Goal: Task Accomplishment & Management: Use online tool/utility

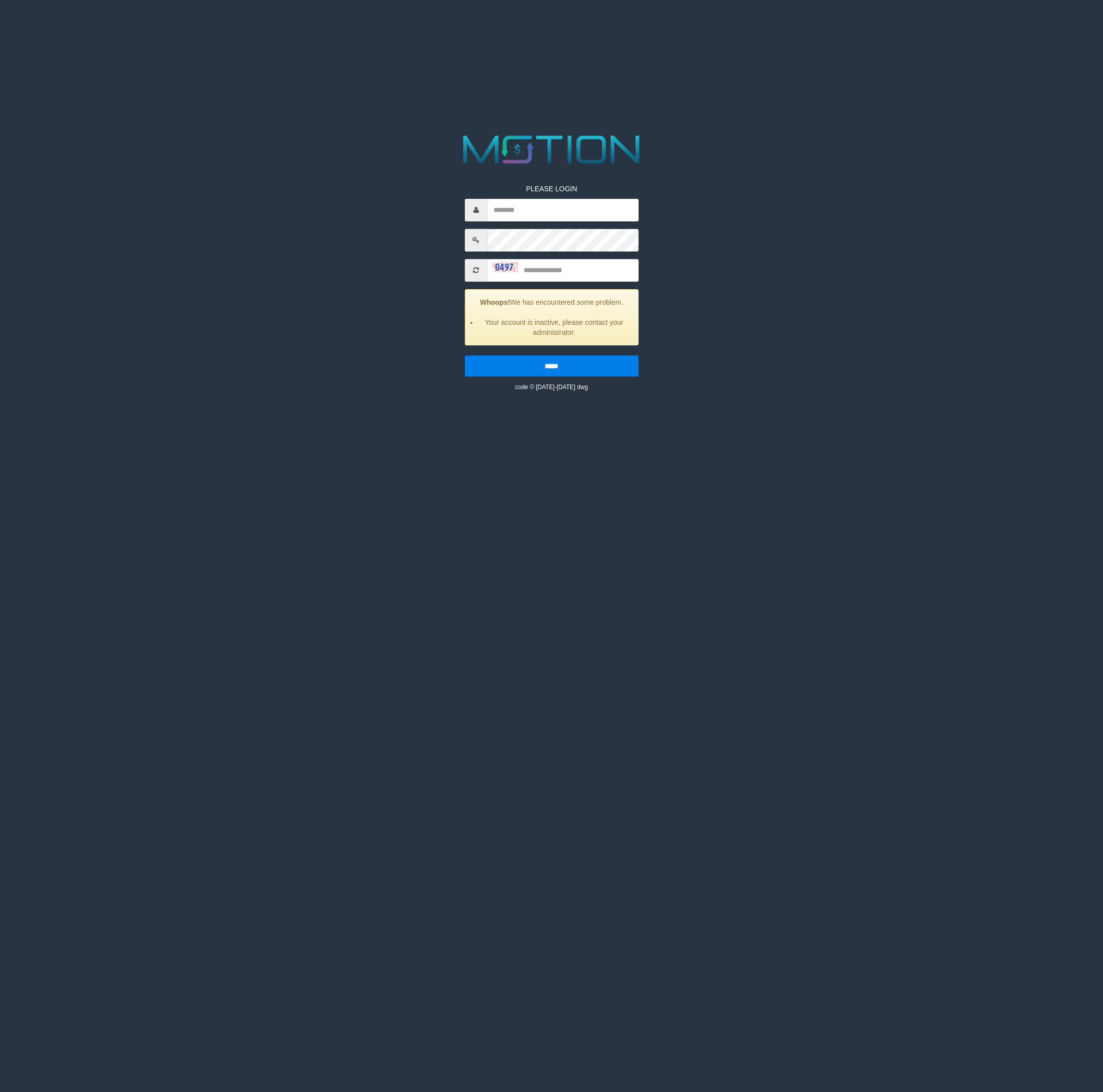
drag, startPoint x: 919, startPoint y: 117, endPoint x: 627, endPoint y: 265, distance: 327.4
click at [918, 25] on html "PLEASE LOGIN Whoops! We has encountered some problem. Your account is inactive,…" at bounding box center [551, 12] width 1103 height 25
click at [569, 208] on input "text" at bounding box center [563, 210] width 151 height 23
type input "********"
click at [591, 272] on input "text" at bounding box center [563, 270] width 151 height 23
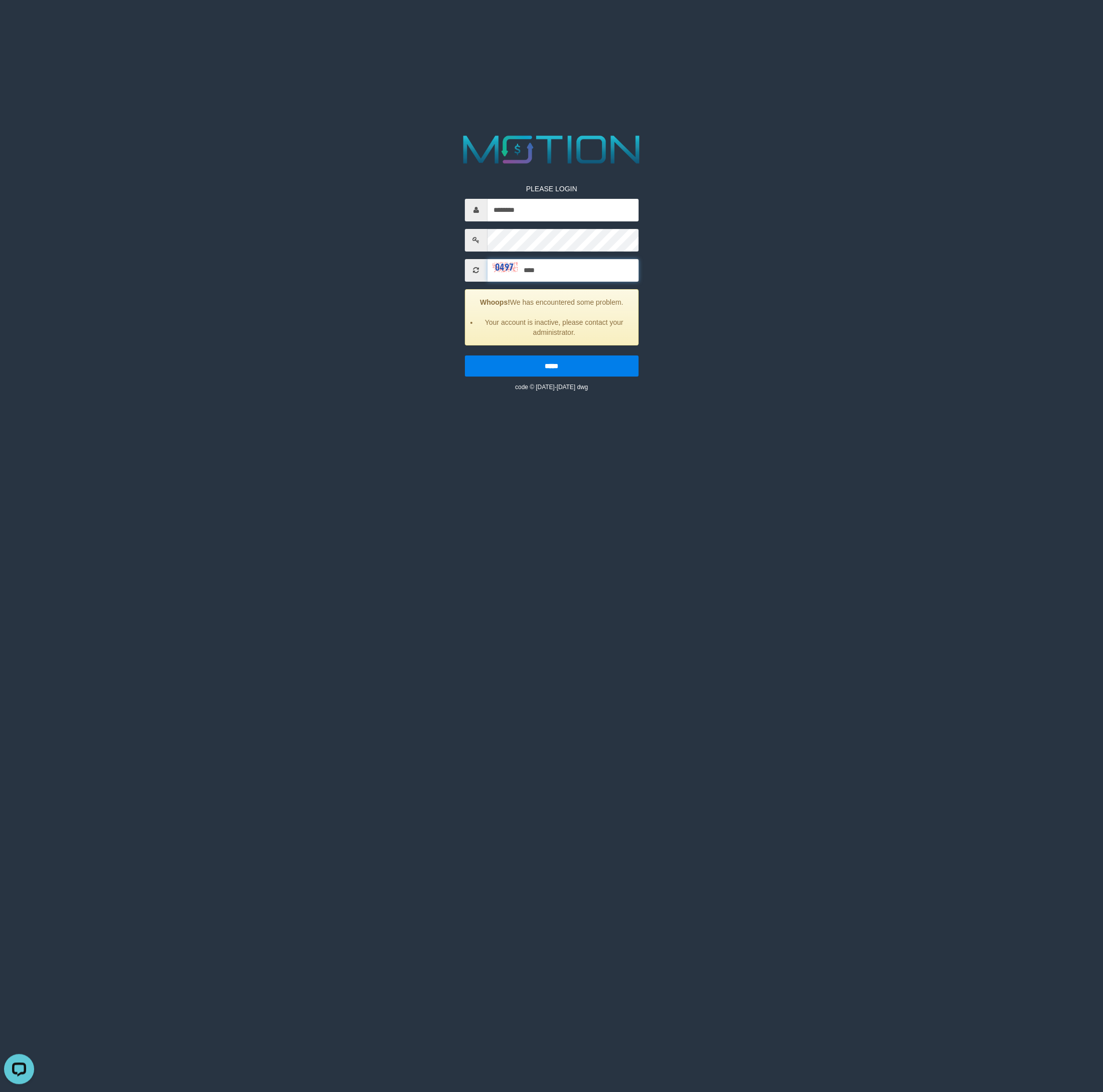
type input "****"
click at [464, 356] on input "*****" at bounding box center [551, 366] width 174 height 21
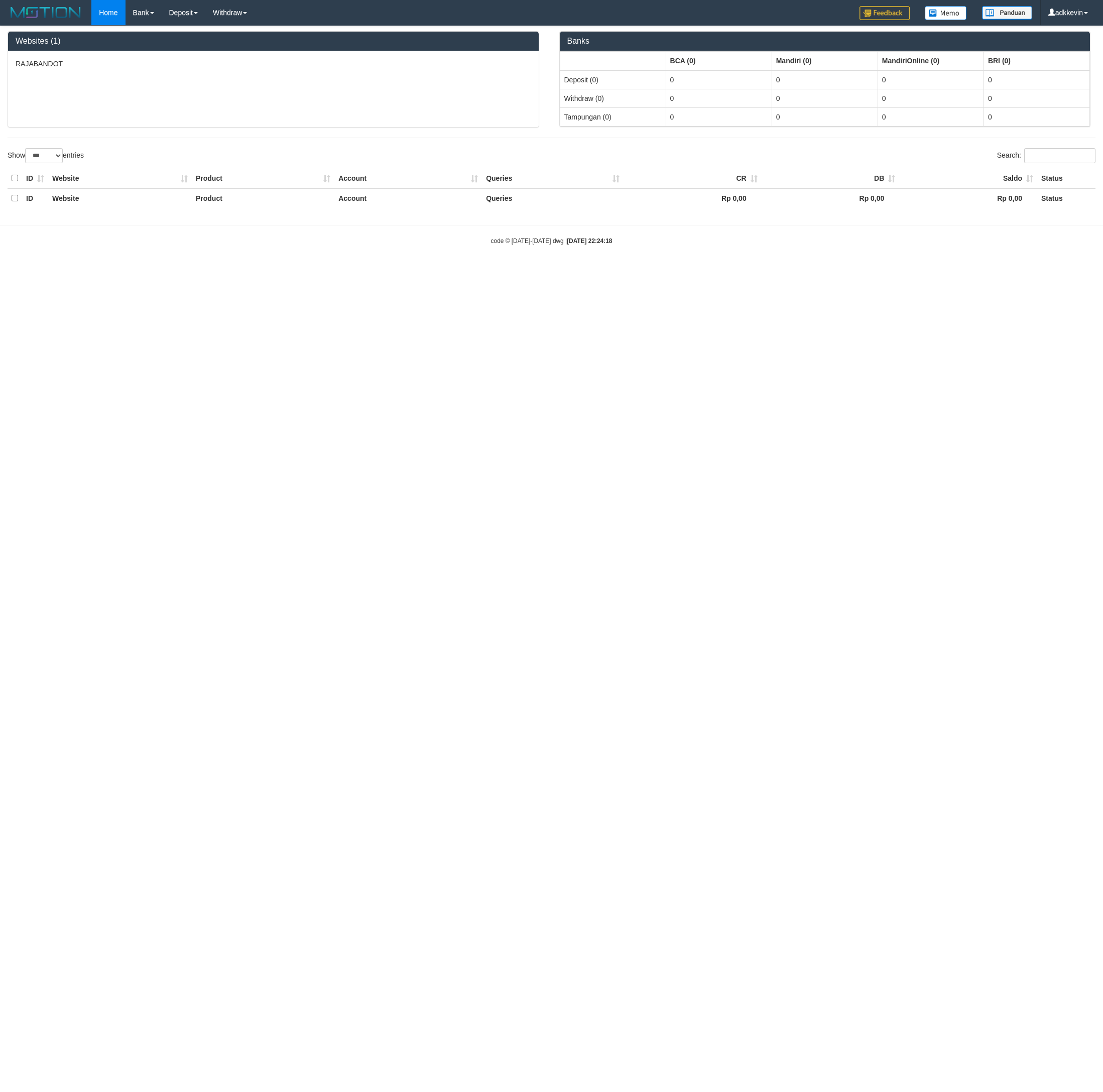
select select "***"
click at [236, 31] on link "WD Fetch" at bounding box center [246, 34] width 79 height 13
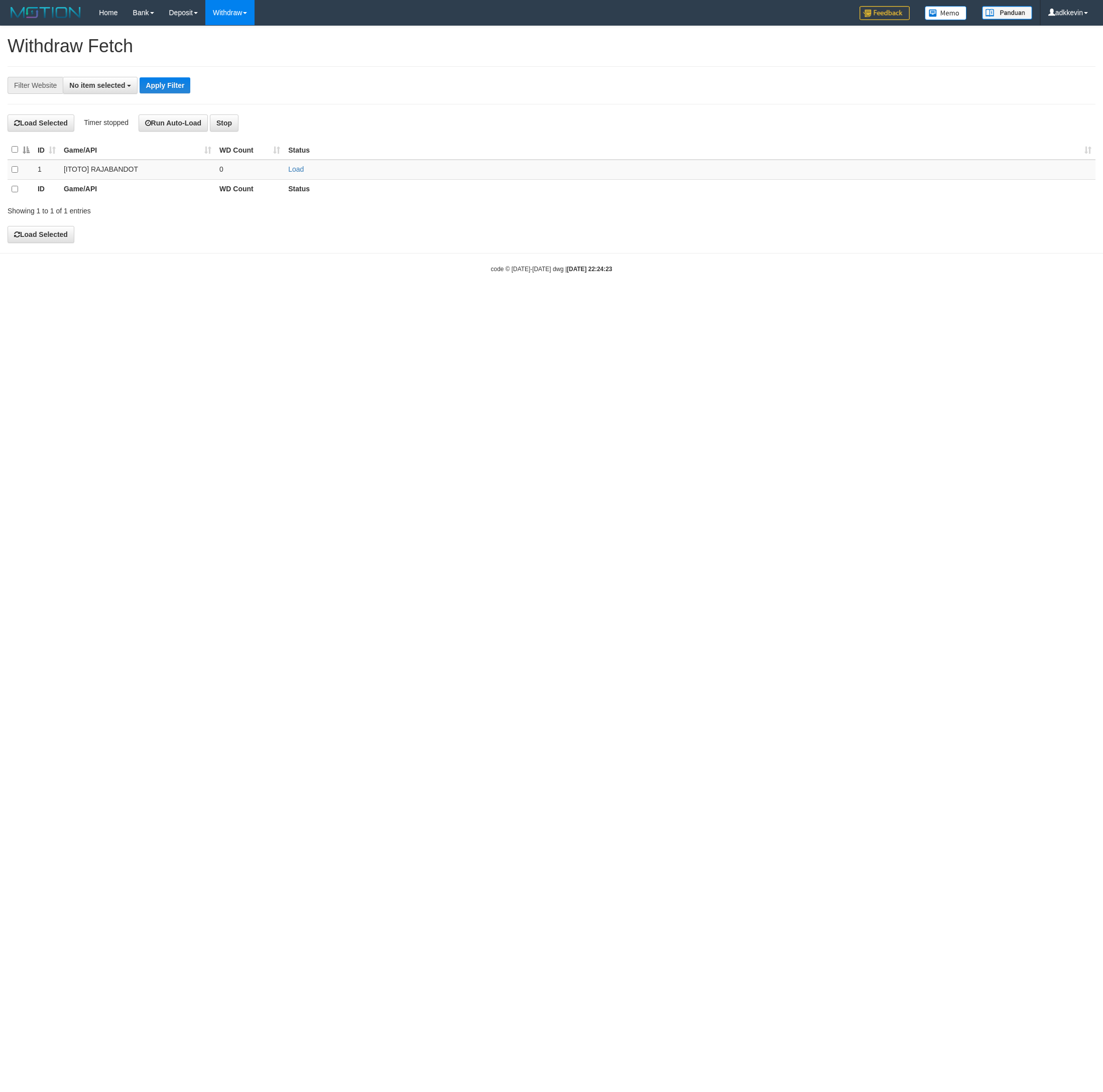
select select
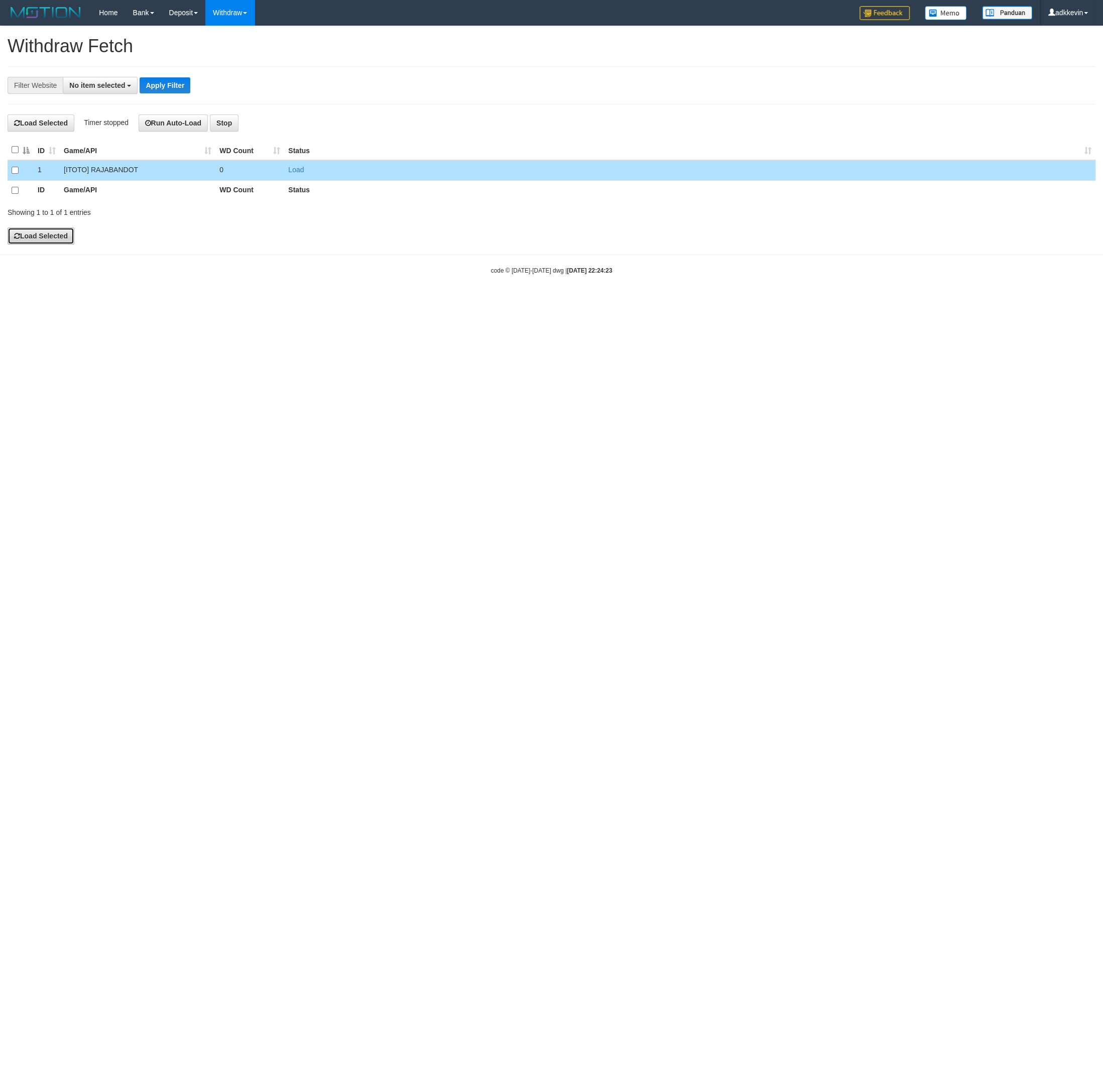
click at [52, 243] on button "Load Selected" at bounding box center [40, 236] width 66 height 17
click at [507, 300] on html "Toggle navigation Home Bank Account List Load By Website Group [ITOTO] RAJABAND…" at bounding box center [551, 150] width 1103 height 300
select select
click at [44, 243] on button "Load Selected" at bounding box center [40, 236] width 66 height 17
select select
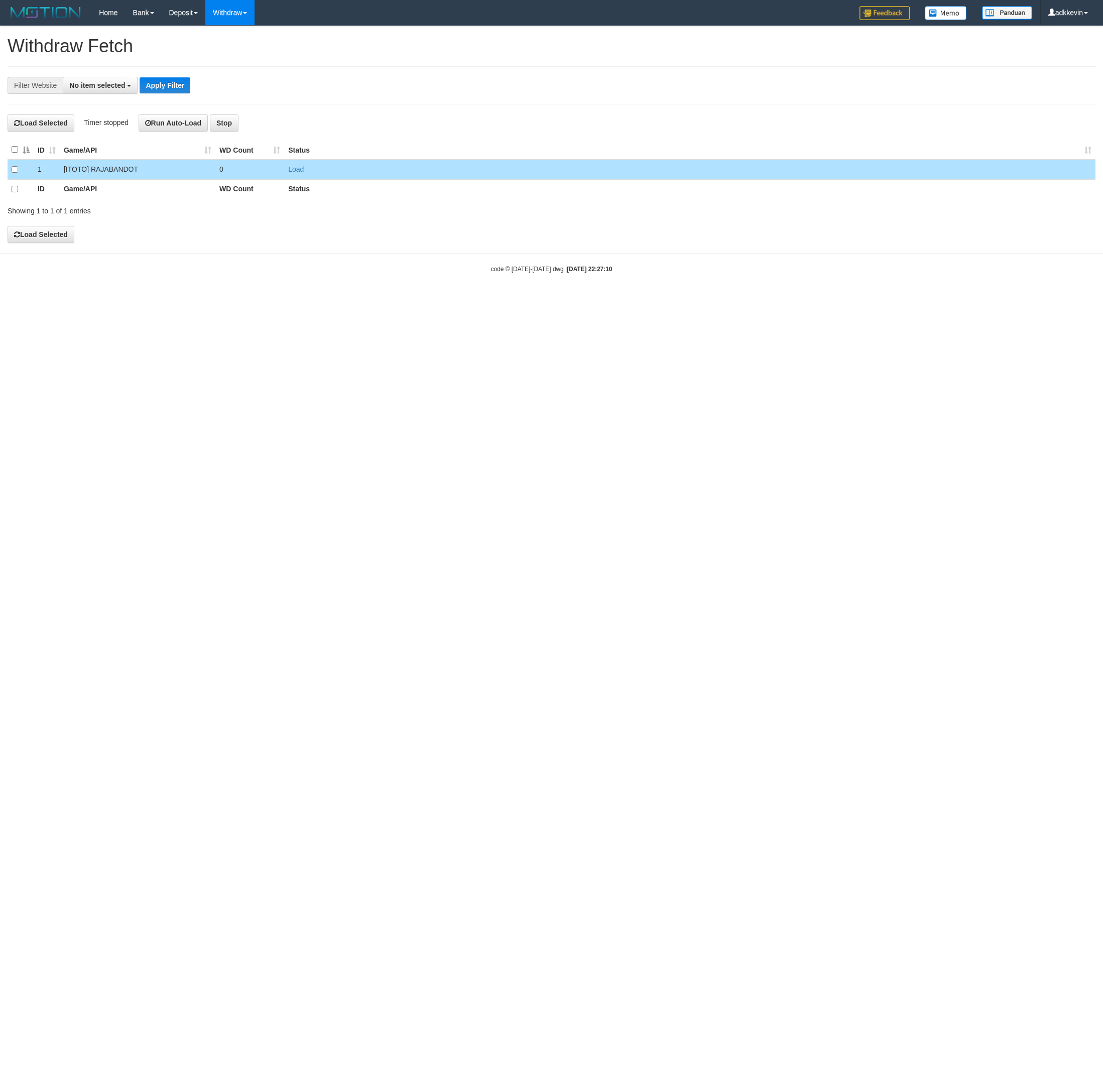
select select
click at [975, 300] on html "Toggle navigation Home Bank Account List Load By Website Group [ITOTO] RAJABAND…" at bounding box center [551, 150] width 1103 height 300
drag, startPoint x: 616, startPoint y: 787, endPoint x: 131, endPoint y: 23, distance: 904.9
click at [553, 300] on html "Toggle navigation Home Bank Account List Load By Website Group [ITOTO] RAJABAND…" at bounding box center [551, 150] width 1103 height 300
select select
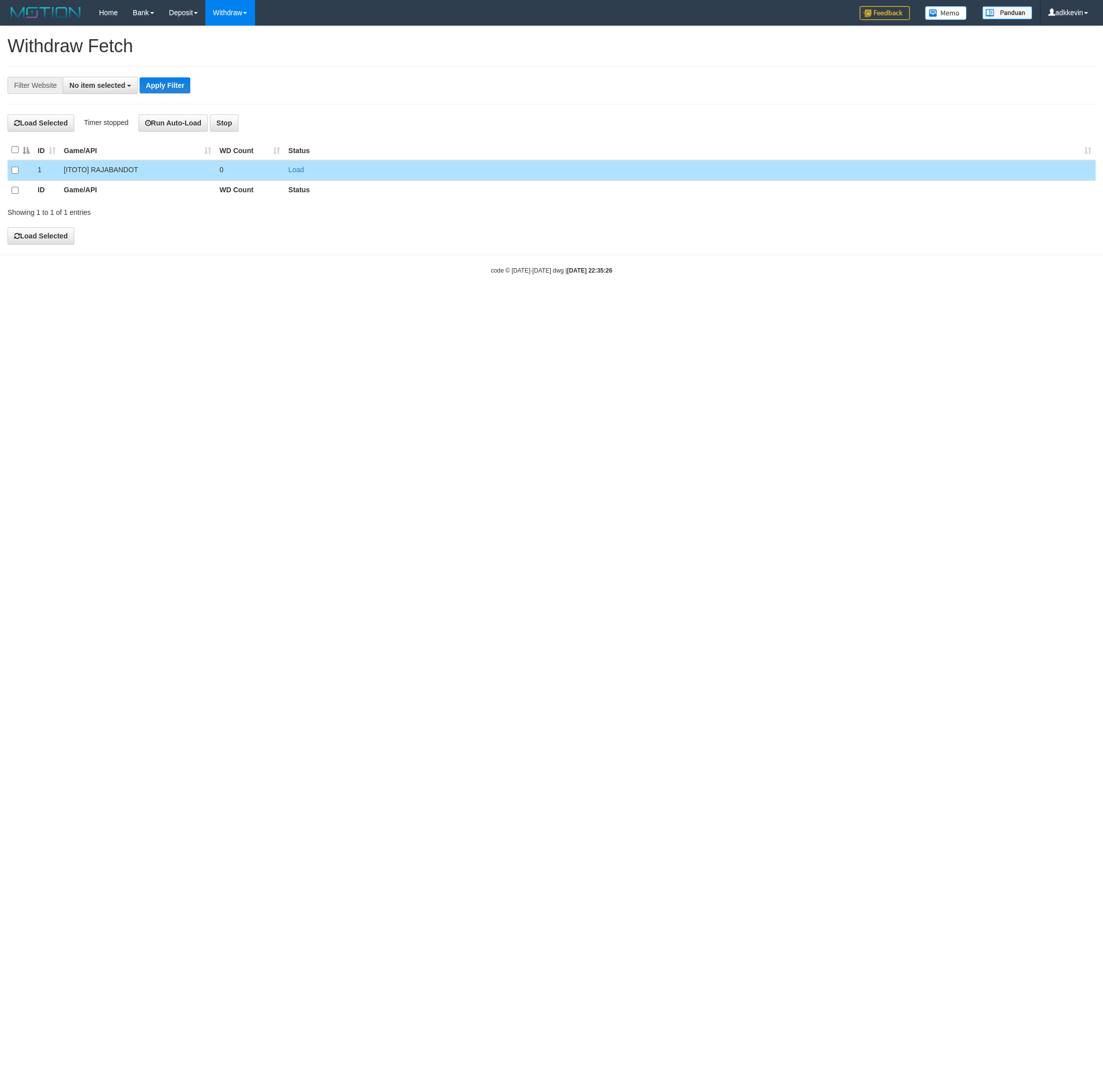
click at [182, 300] on html "Toggle navigation Home Bank Account List Load By Website Group [ITOTO] RAJABAND…" at bounding box center [551, 150] width 1103 height 300
click at [60, 225] on div "**********" at bounding box center [551, 135] width 1103 height 218
click at [59, 237] on button "Load Selected" at bounding box center [40, 236] width 66 height 17
select select
click at [392, 300] on html "Toggle navigation Home Bank Account List Load By Website Group [ITOTO] RAJABAND…" at bounding box center [551, 150] width 1103 height 300
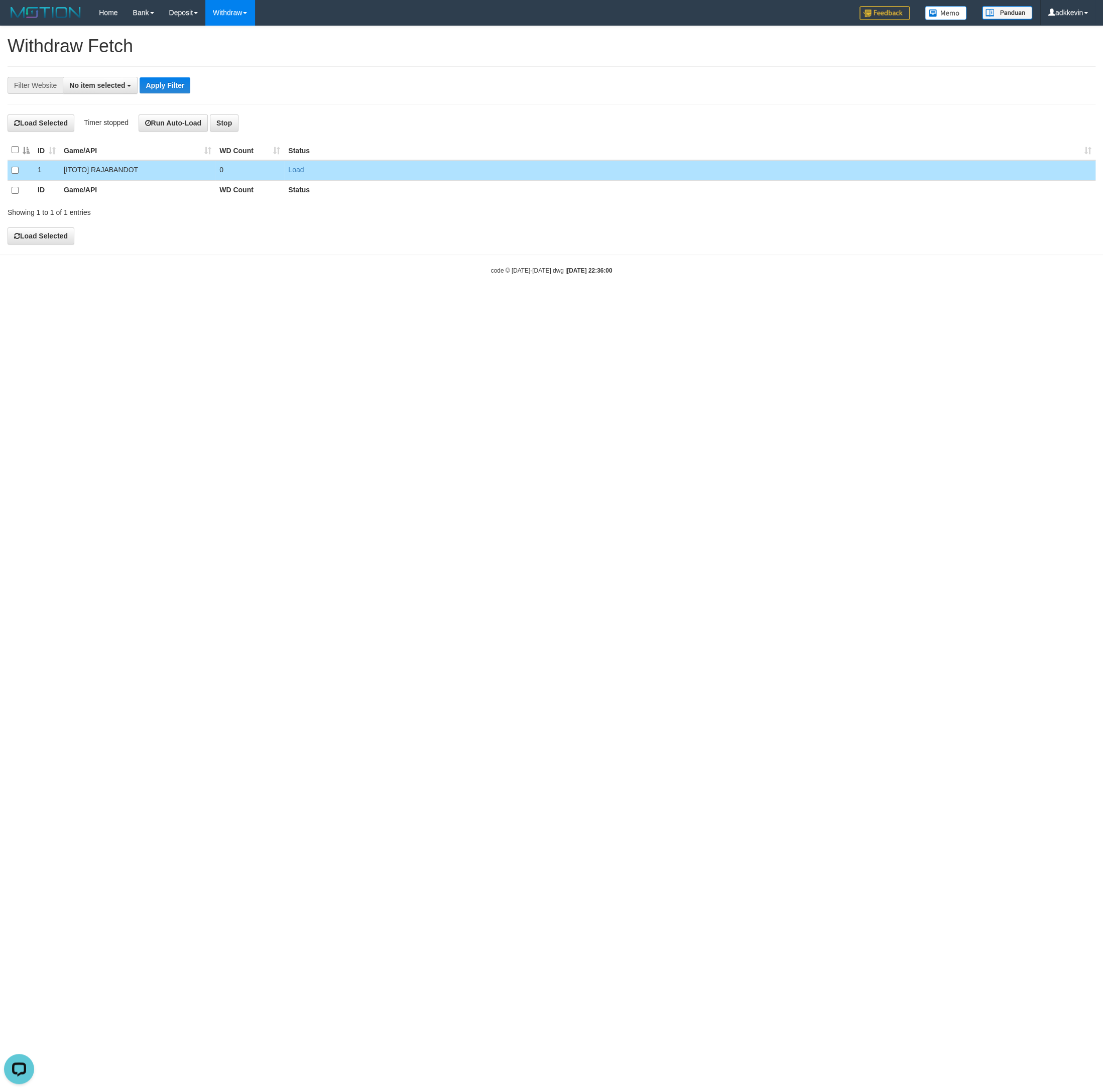
click at [473, 300] on html "Toggle navigation Home Bank Account List Load By Website Group [ITOTO] RAJABAND…" at bounding box center [551, 150] width 1103 height 300
click at [44, 238] on button "Load Selected" at bounding box center [40, 236] width 66 height 17
drag, startPoint x: 296, startPoint y: 383, endPoint x: 308, endPoint y: 146, distance: 237.3
click at [300, 300] on html "Toggle navigation Home Bank Account List Load By Website Group [ITOTO] RAJABAND…" at bounding box center [551, 150] width 1103 height 300
select select
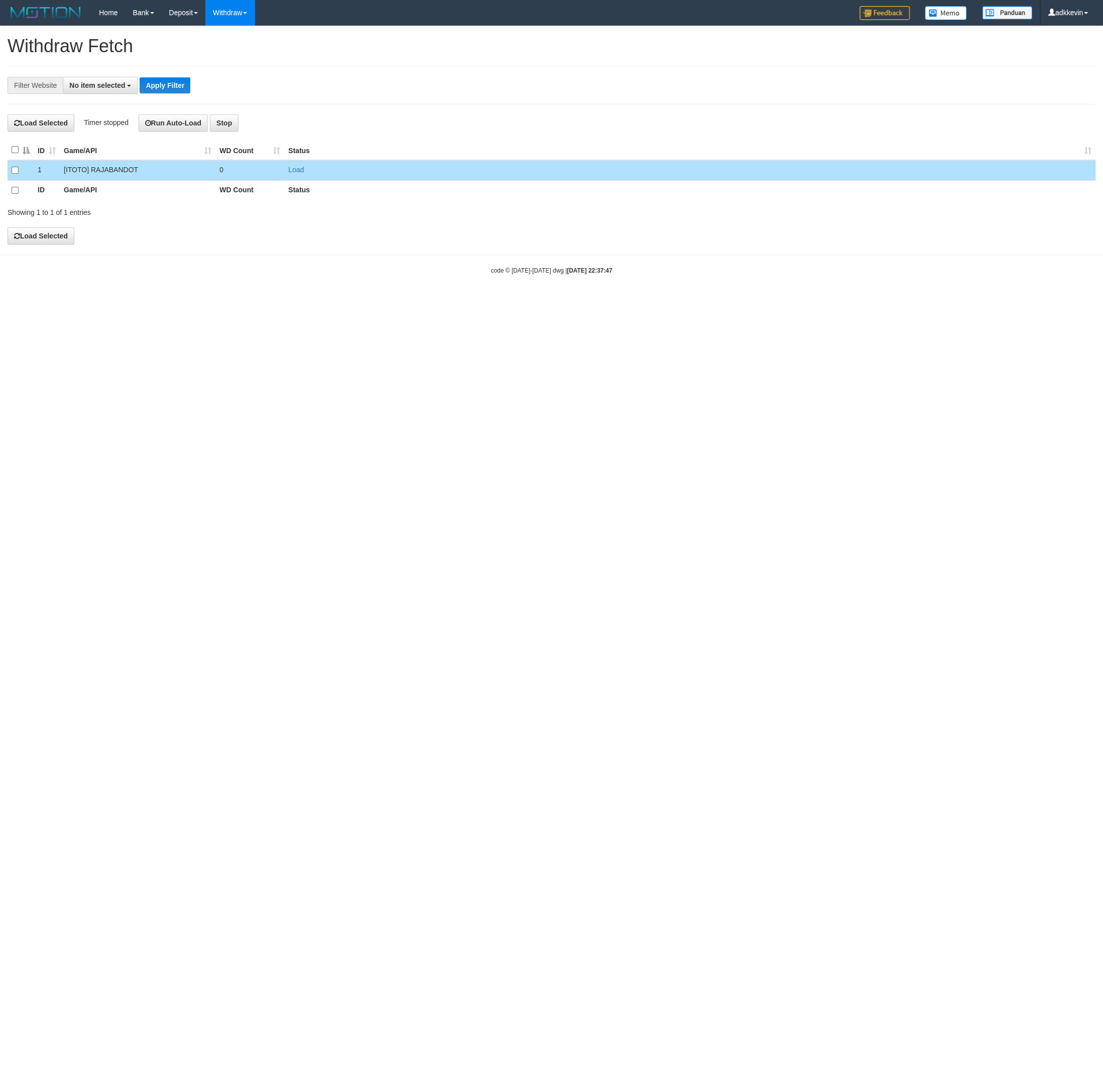
click at [205, 300] on html "Toggle navigation Home Bank Account List Load By Website Group [ITOTO] RAJABAND…" at bounding box center [551, 150] width 1103 height 300
click at [66, 233] on button "Load Selected" at bounding box center [40, 236] width 66 height 17
select select
click at [83, 230] on div "**********" at bounding box center [551, 135] width 1103 height 218
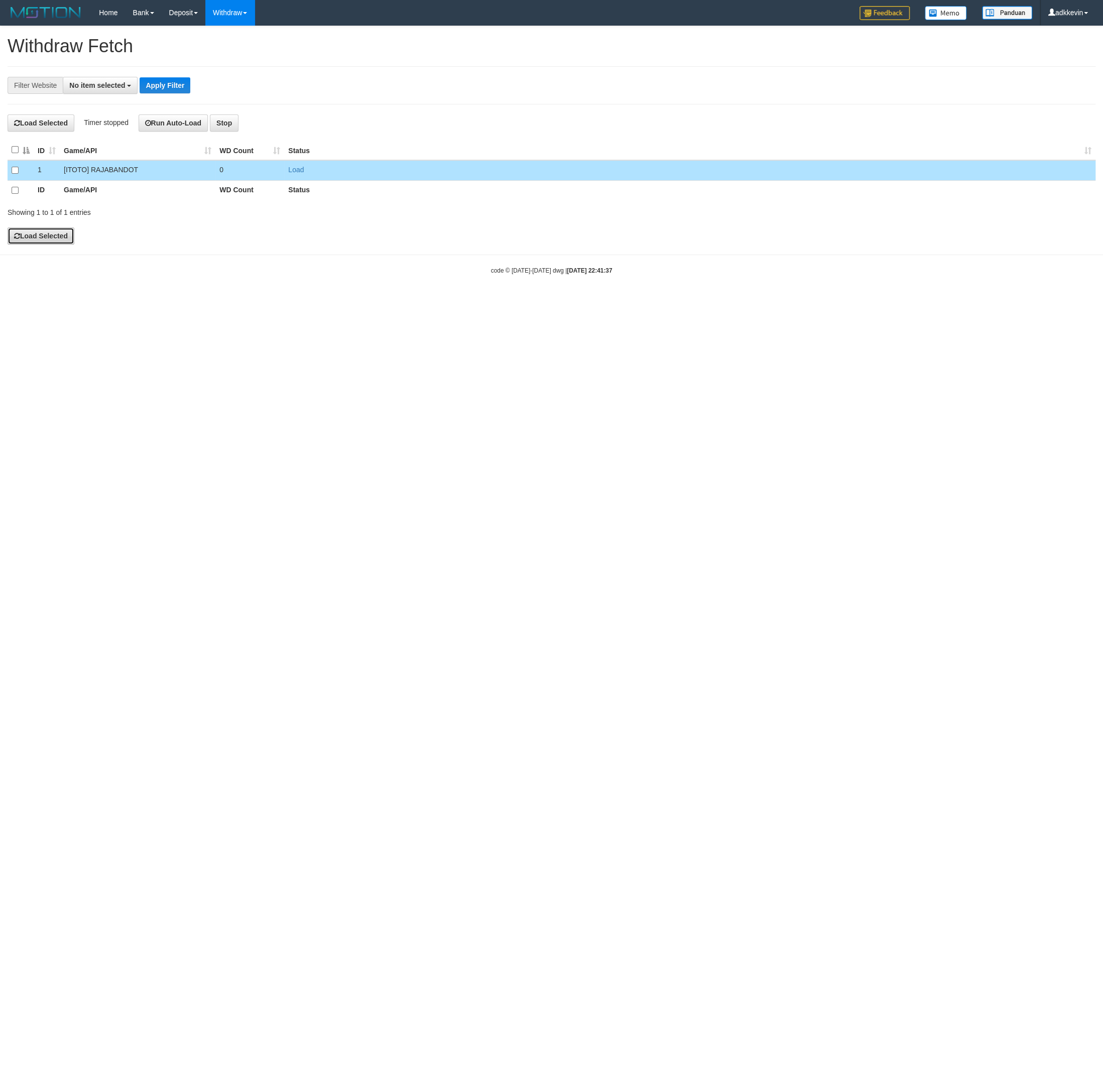
click at [56, 241] on button "Load Selected" at bounding box center [40, 236] width 66 height 17
click at [487, 300] on html "Toggle navigation Home Bank Account List Load By Website Group [ITOTO] RAJABAND…" at bounding box center [551, 150] width 1103 height 300
click at [63, 244] on button "Load Selected" at bounding box center [40, 236] width 66 height 17
click at [472, 300] on html "Toggle navigation Home Bank Account List Load By Website Group [ITOTO] RAJABAND…" at bounding box center [551, 150] width 1103 height 300
click at [534, 300] on html "Toggle navigation Home Bank Account List Load By Website Group [ITOTO] RAJABAND…" at bounding box center [551, 150] width 1103 height 300
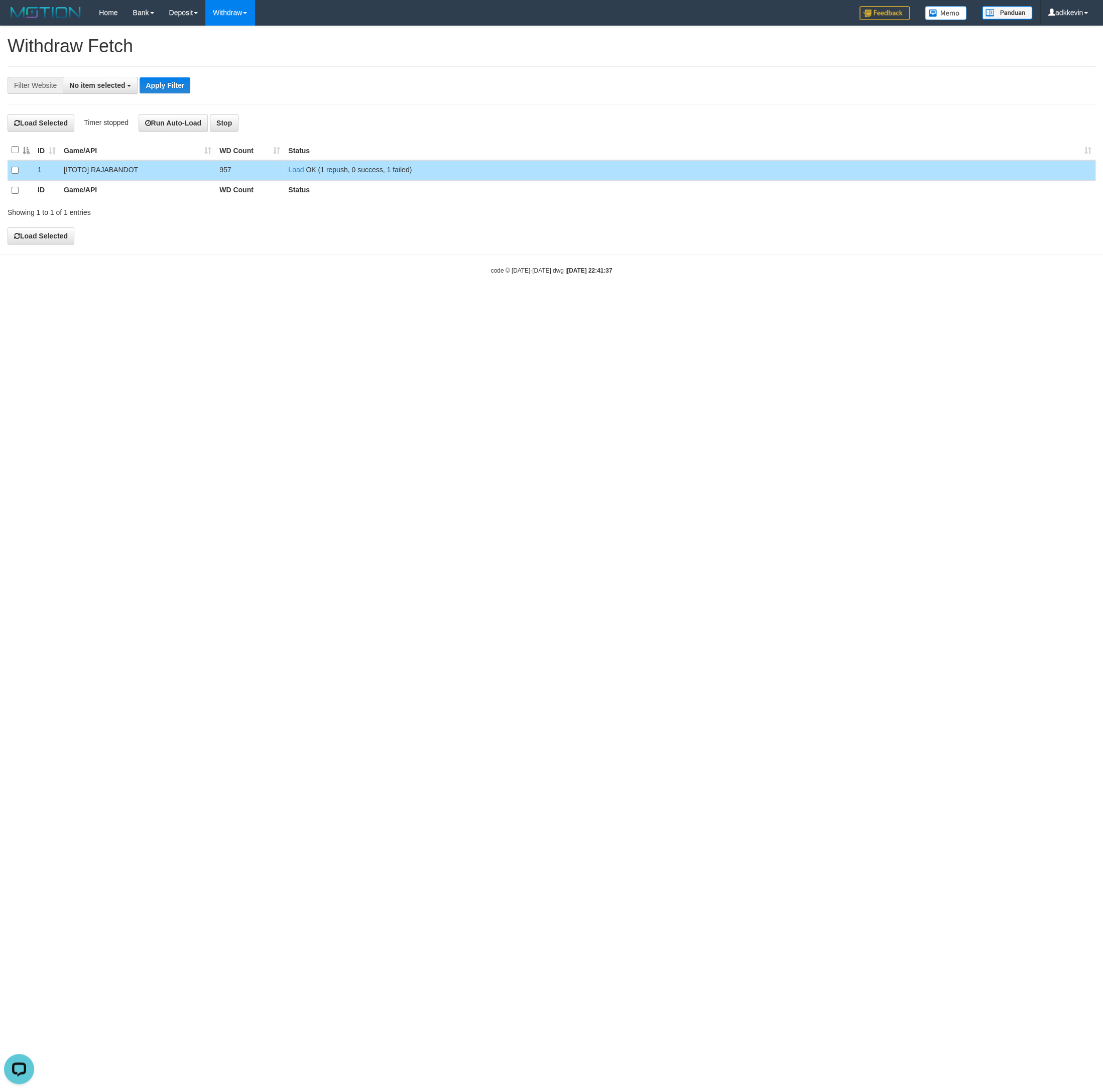
click at [526, 300] on html "Toggle navigation Home Bank Account List Load By Website Group [ITOTO] RAJABAND…" at bounding box center [551, 150] width 1103 height 300
click at [493, 300] on html "Toggle navigation Home Bank Account List Load By Website Group [ITOTO] RAJABAND…" at bounding box center [551, 150] width 1103 height 300
select select
click at [493, 300] on html "Toggle navigation Home Bank Account List Load By Website Group [ITOTO] RAJABAND…" at bounding box center [551, 150] width 1103 height 300
click at [25, 240] on button "Load Selected" at bounding box center [40, 236] width 66 height 17
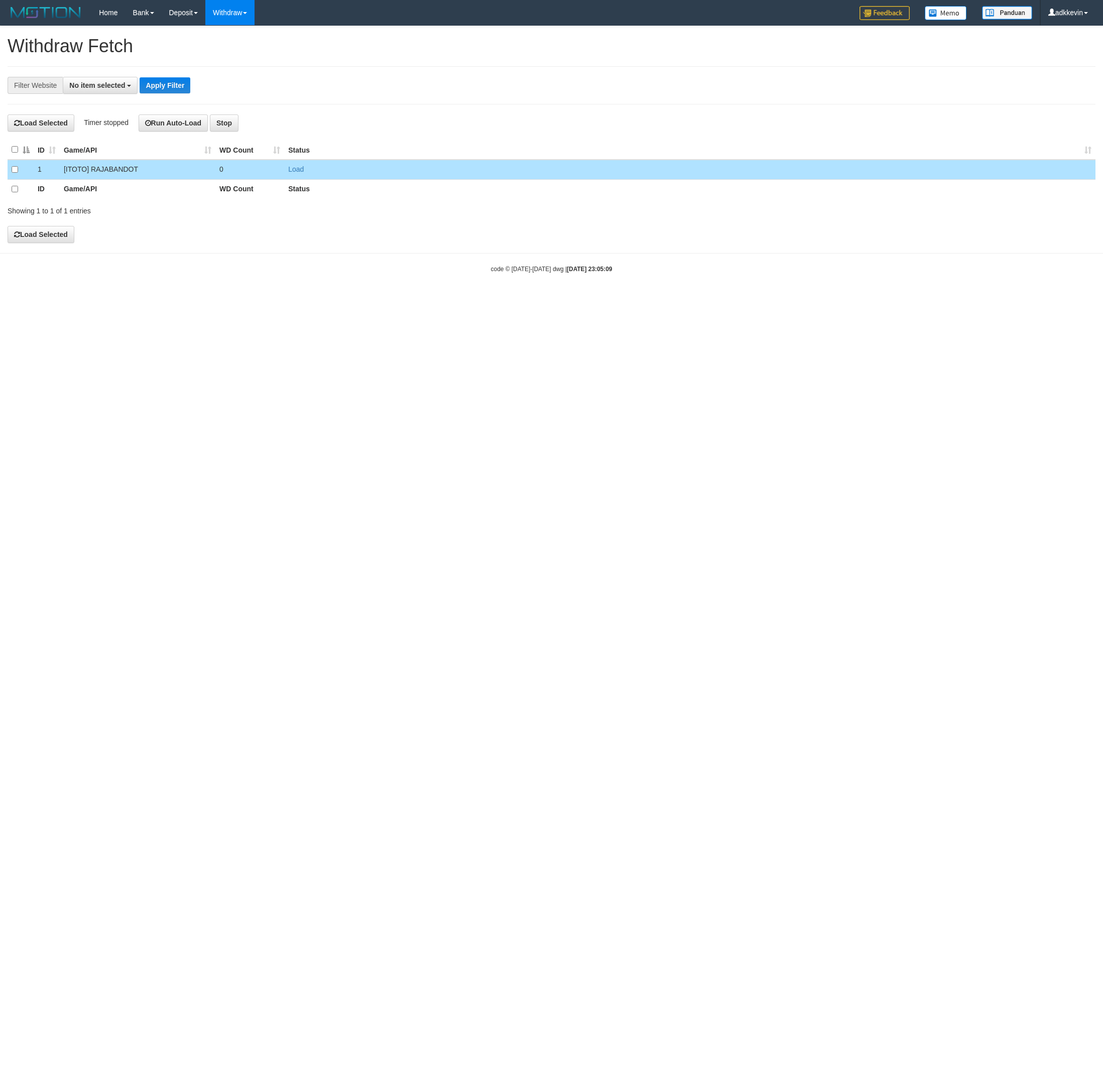
select select
click at [244, 300] on html "Toggle navigation Home Bank Account List Load By Website Group [ITOTO] RAJABAND…" at bounding box center [551, 150] width 1103 height 300
click at [53, 244] on button "Load Selected" at bounding box center [40, 236] width 66 height 17
click at [338, 300] on html "Toggle navigation Home Bank Account List Load By Website Group [ITOTO] RAJABAND…" at bounding box center [551, 150] width 1103 height 300
drag, startPoint x: 504, startPoint y: 623, endPoint x: 246, endPoint y: 95, distance: 587.7
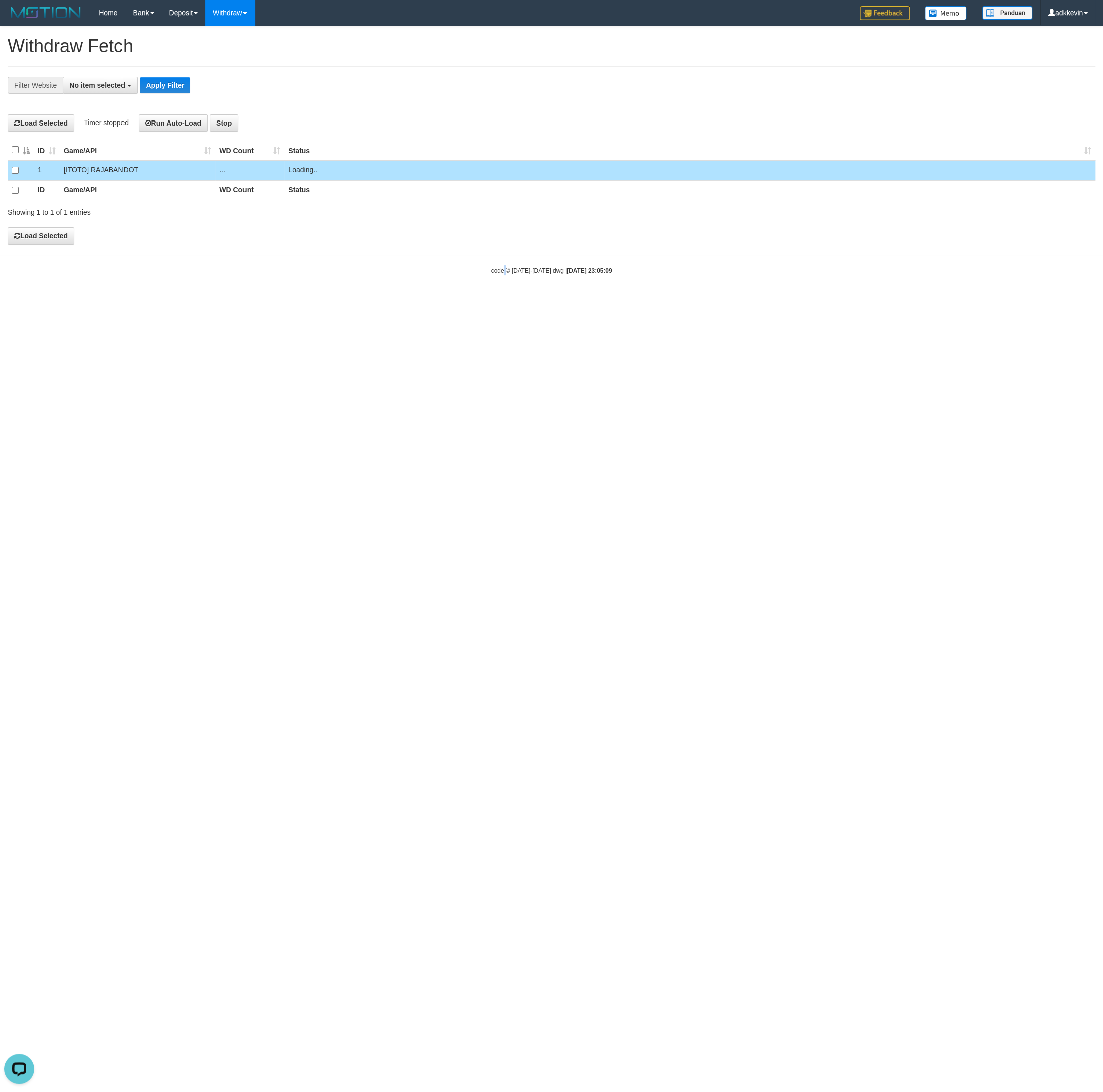
click at [505, 300] on html "Toggle navigation Home Bank Account List Load By Website Group [ITOTO] RAJABAND…" at bounding box center [551, 150] width 1103 height 300
drag, startPoint x: 338, startPoint y: 375, endPoint x: 340, endPoint y: 381, distance: 6.3
click at [195, 300] on html "Toggle navigation Home Bank Account List Load By Website Group [ITOTO] RAJABAND…" at bounding box center [551, 150] width 1103 height 300
select select
click at [61, 240] on button "Load Selected" at bounding box center [40, 236] width 66 height 17
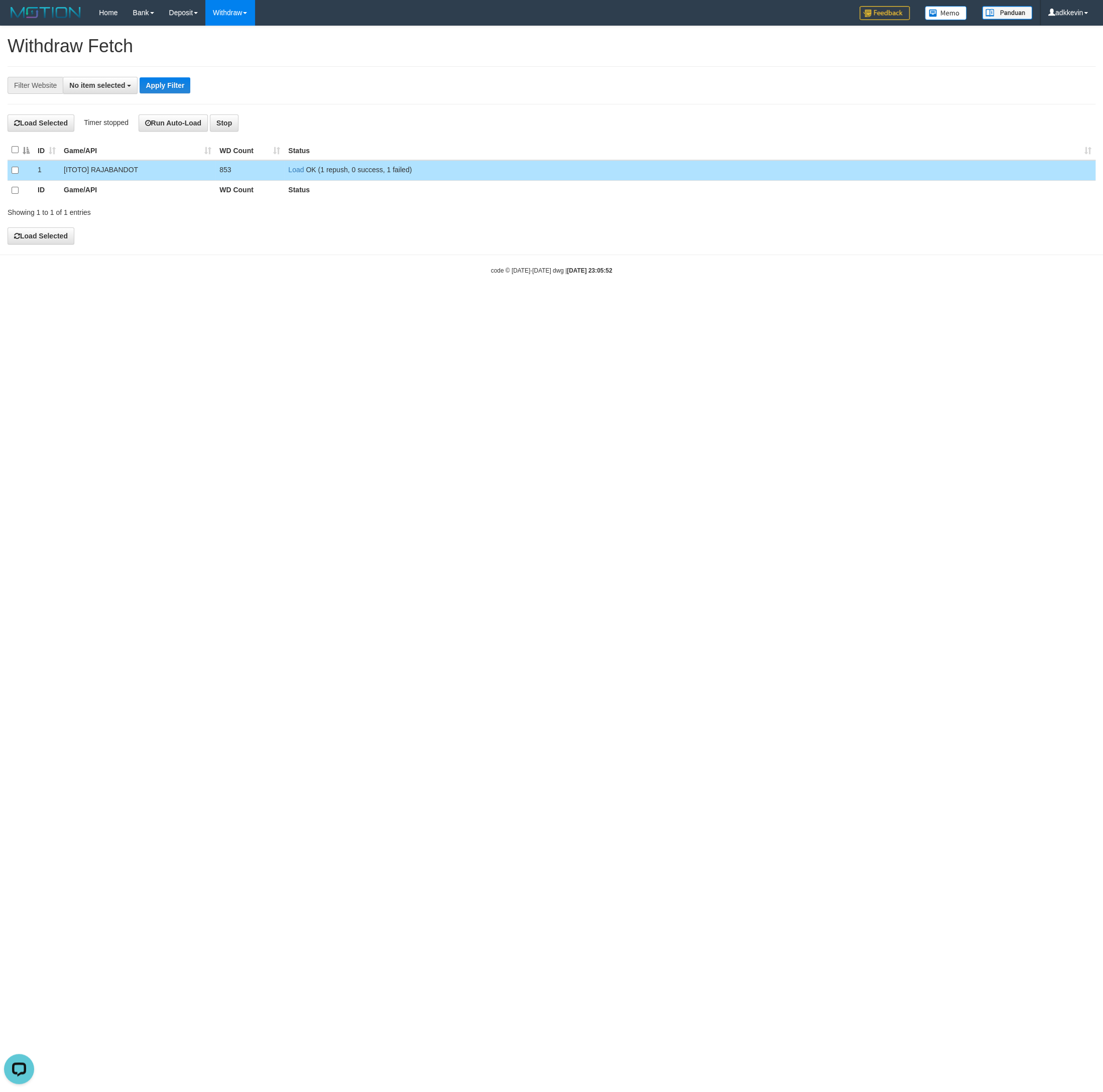
click at [359, 300] on html "Toggle navigation Home Bank Account List Load By Website Group [ITOTO] RAJABAND…" at bounding box center [551, 150] width 1103 height 300
select select
click at [50, 236] on button "Load Selected" at bounding box center [40, 236] width 66 height 17
click at [601, 300] on html "Toggle navigation Home Bank Account List Load By Website Group [ITOTO] RAJABAND…" at bounding box center [551, 150] width 1103 height 300
select select
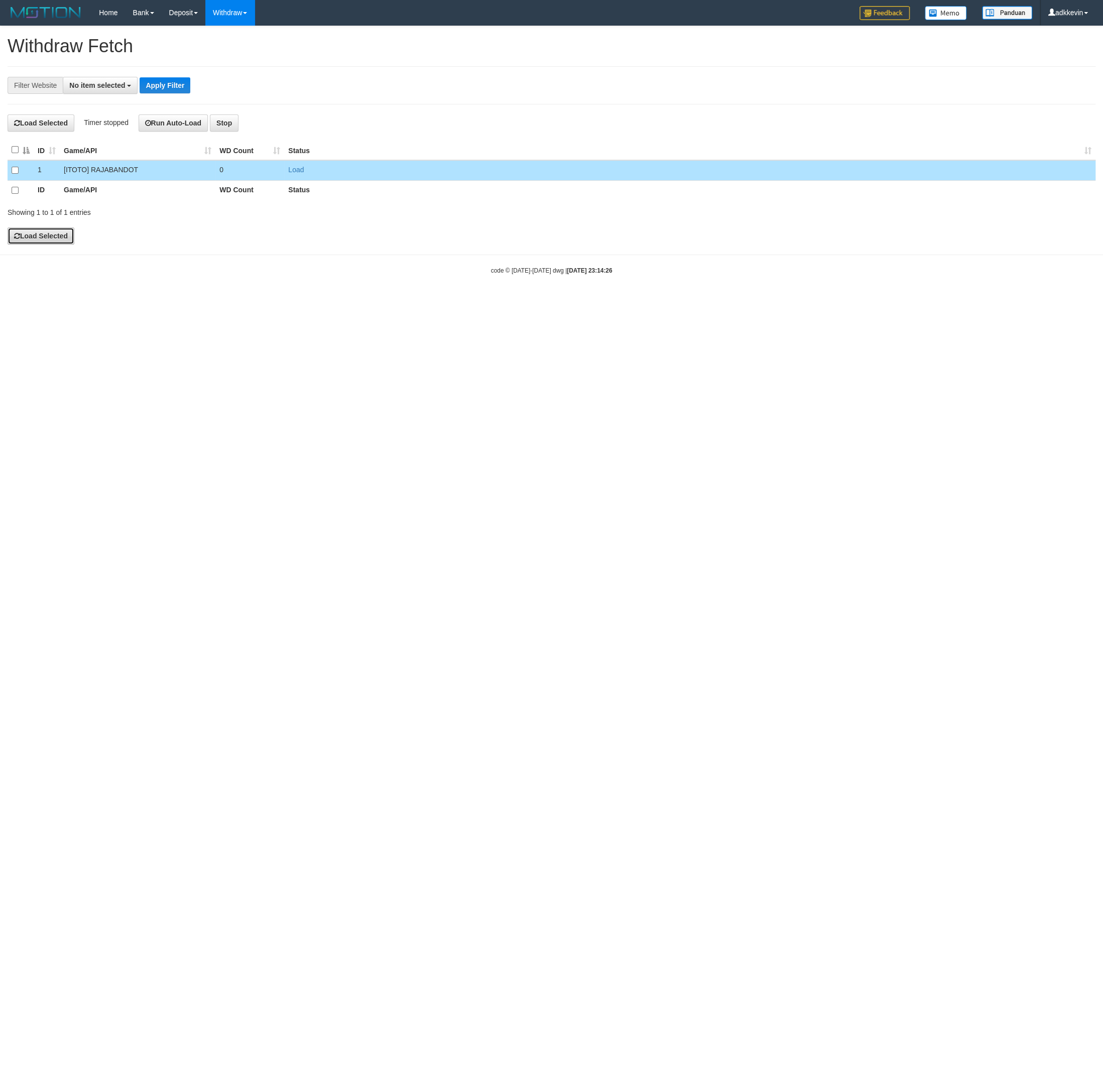
click at [55, 233] on button "Load Selected" at bounding box center [40, 236] width 66 height 17
click at [501, 300] on html "Toggle navigation Home Bank Account List Load By Website Group [ITOTO] RAJABAND…" at bounding box center [551, 150] width 1103 height 300
select select
click at [64, 228] on button "Load Selected" at bounding box center [40, 236] width 66 height 17
click at [246, 47] on link "WD List" at bounding box center [246, 47] width 79 height 13
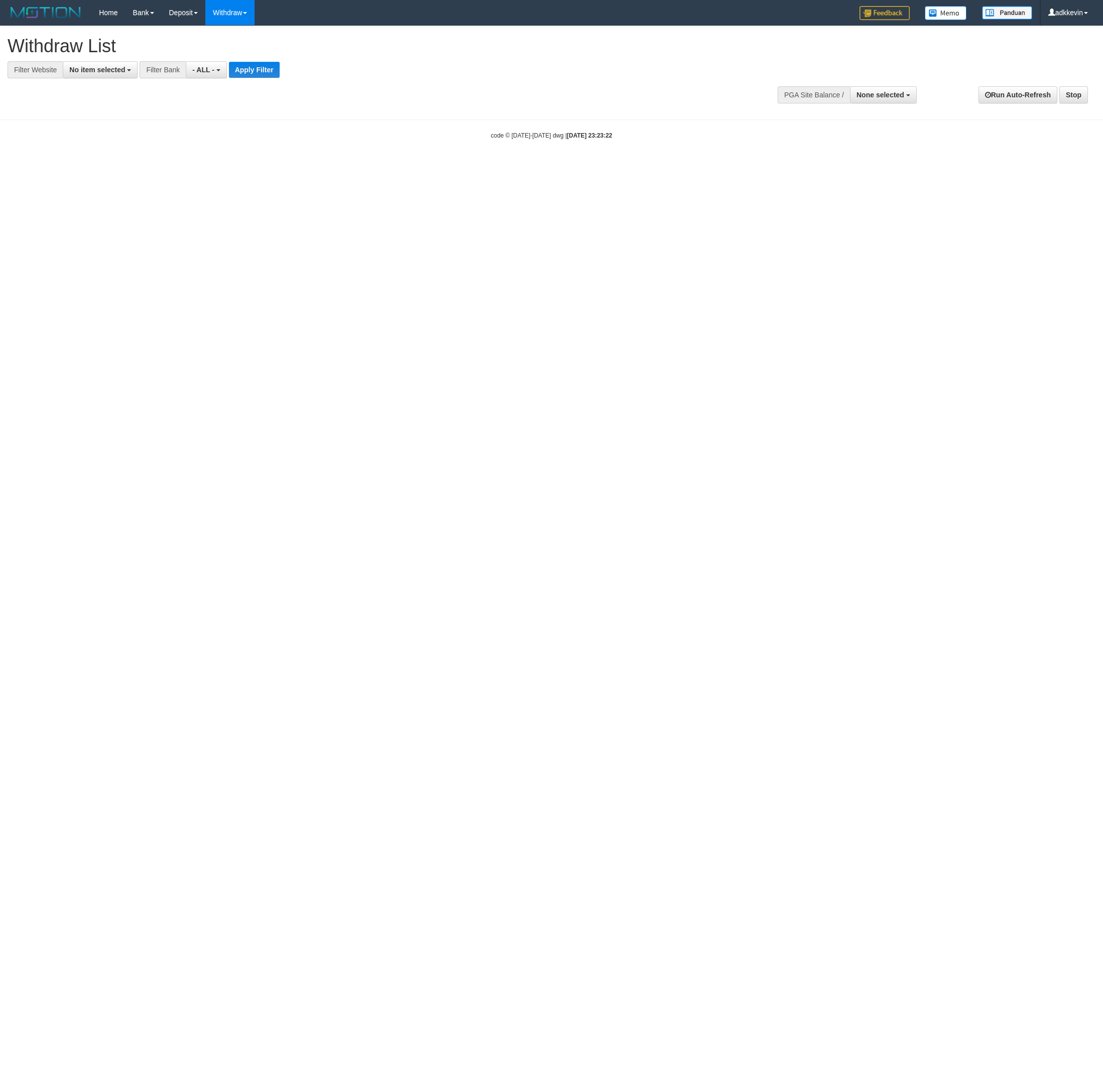
select select
click at [89, 61] on div "**********" at bounding box center [370, 52] width 726 height 52
drag, startPoint x: 114, startPoint y: 74, endPoint x: 102, endPoint y: 130, distance: 57.3
click at [114, 74] on span "No item selected" at bounding box center [97, 69] width 56 height 8
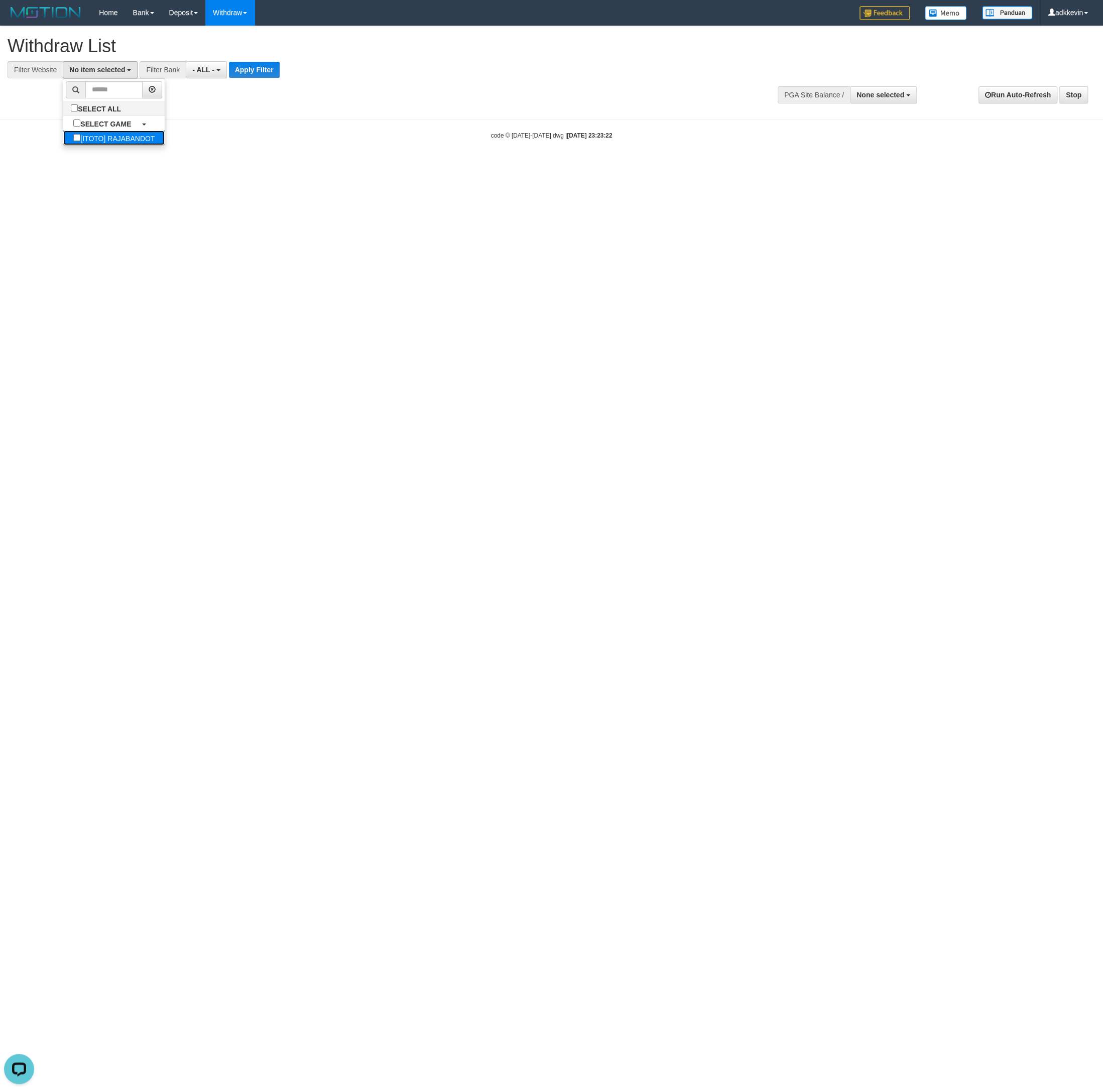
click at [89, 145] on label "[ITOTO] RAJABANDOT" at bounding box center [114, 137] width 102 height 14
select select "***"
click at [273, 64] on button "Apply Filter" at bounding box center [276, 69] width 50 height 16
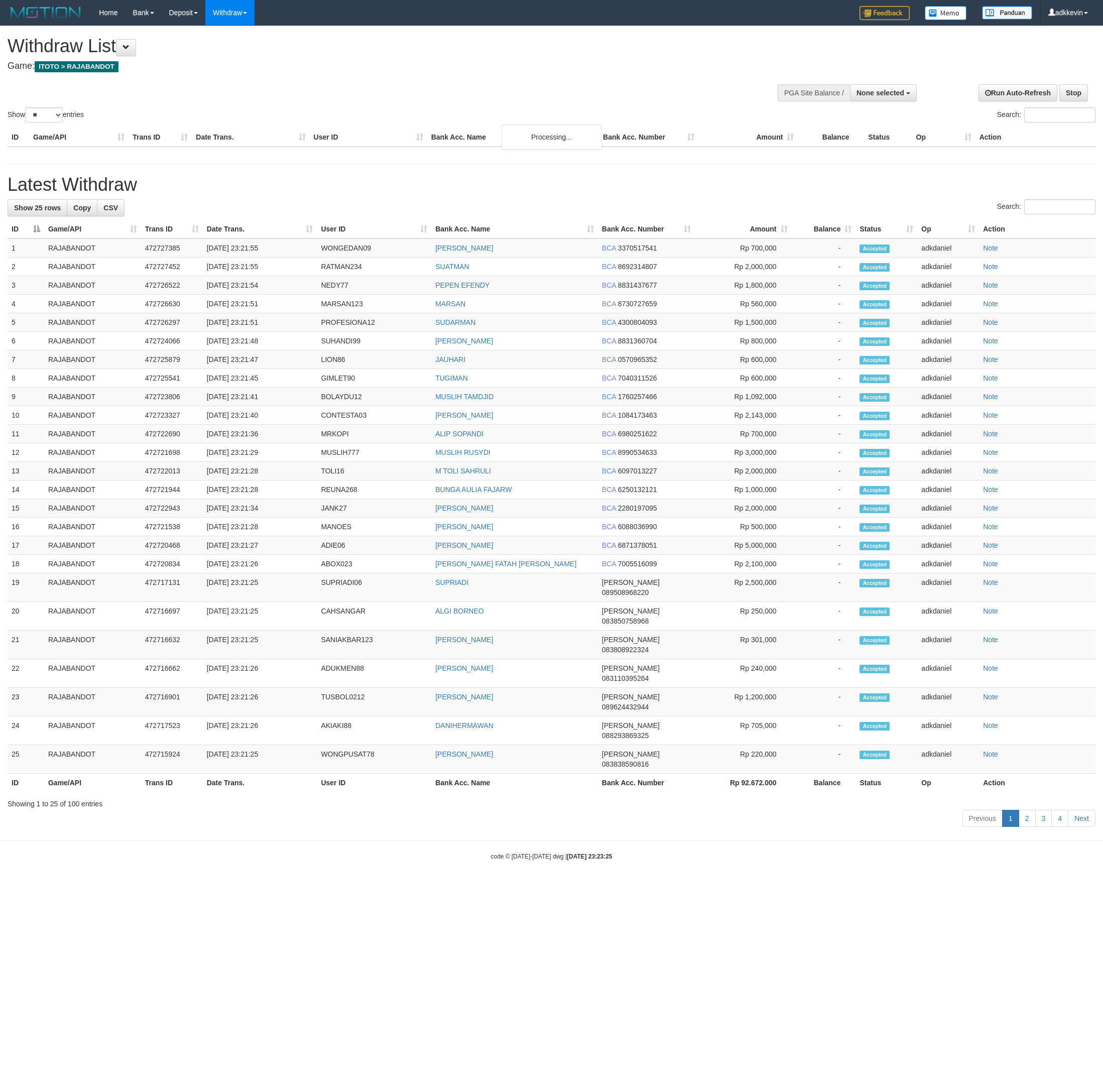
select select
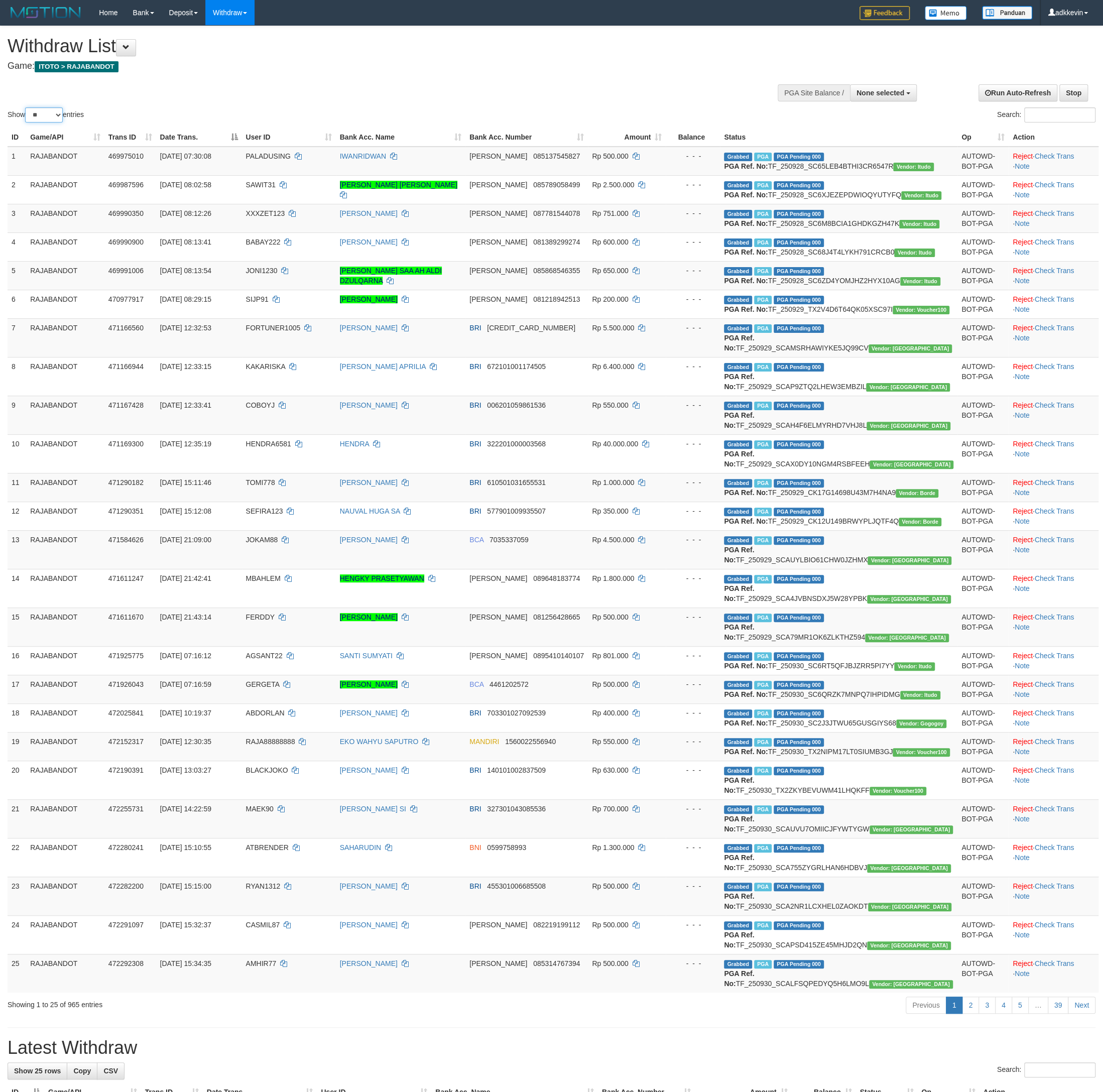
click at [25, 108] on select "** ** ** ***" at bounding box center [44, 115] width 37 height 15
select select "***"
click option "***" at bounding box center [0, 0] width 0 height 0
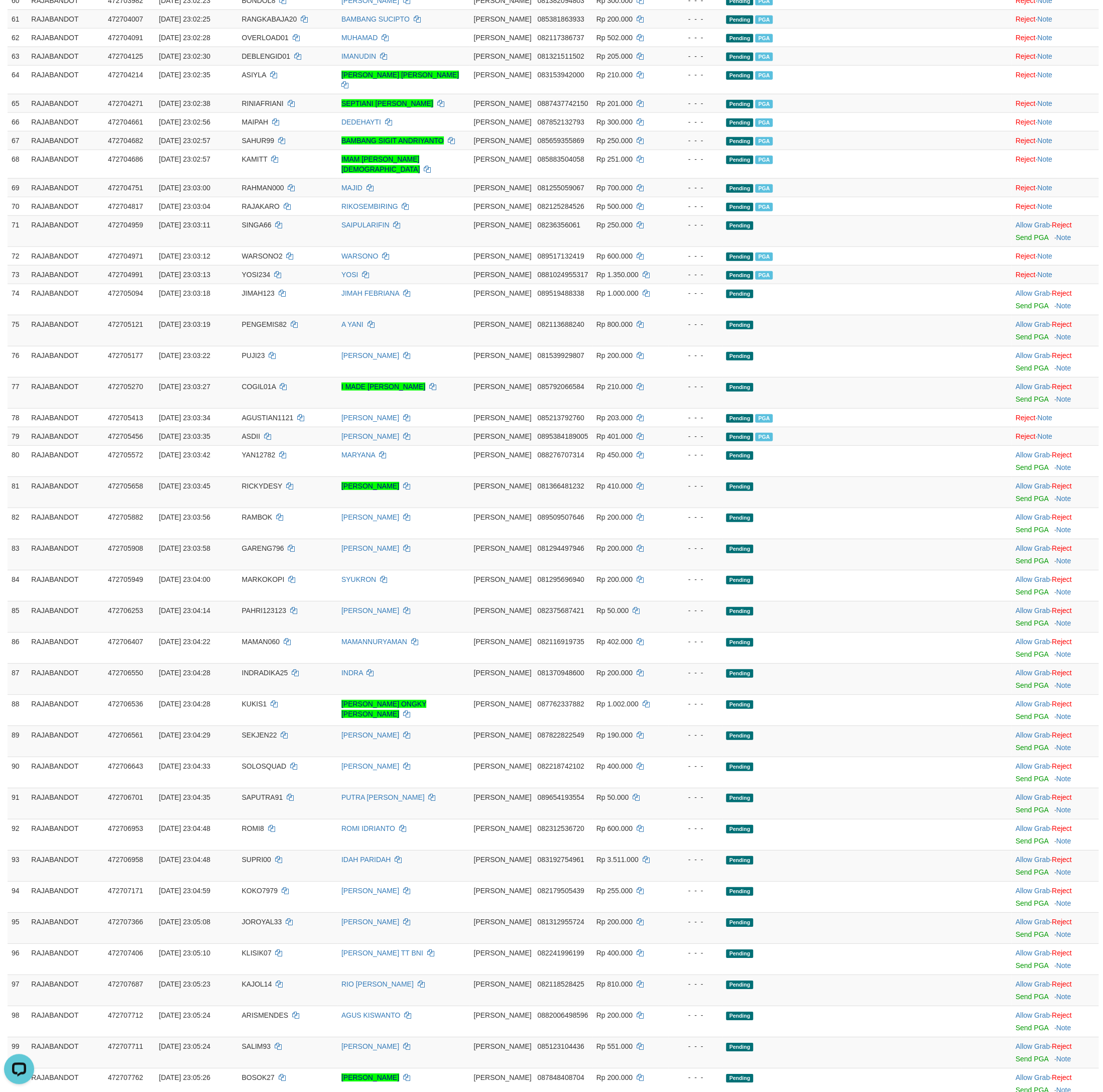
scroll to position [1988, 0]
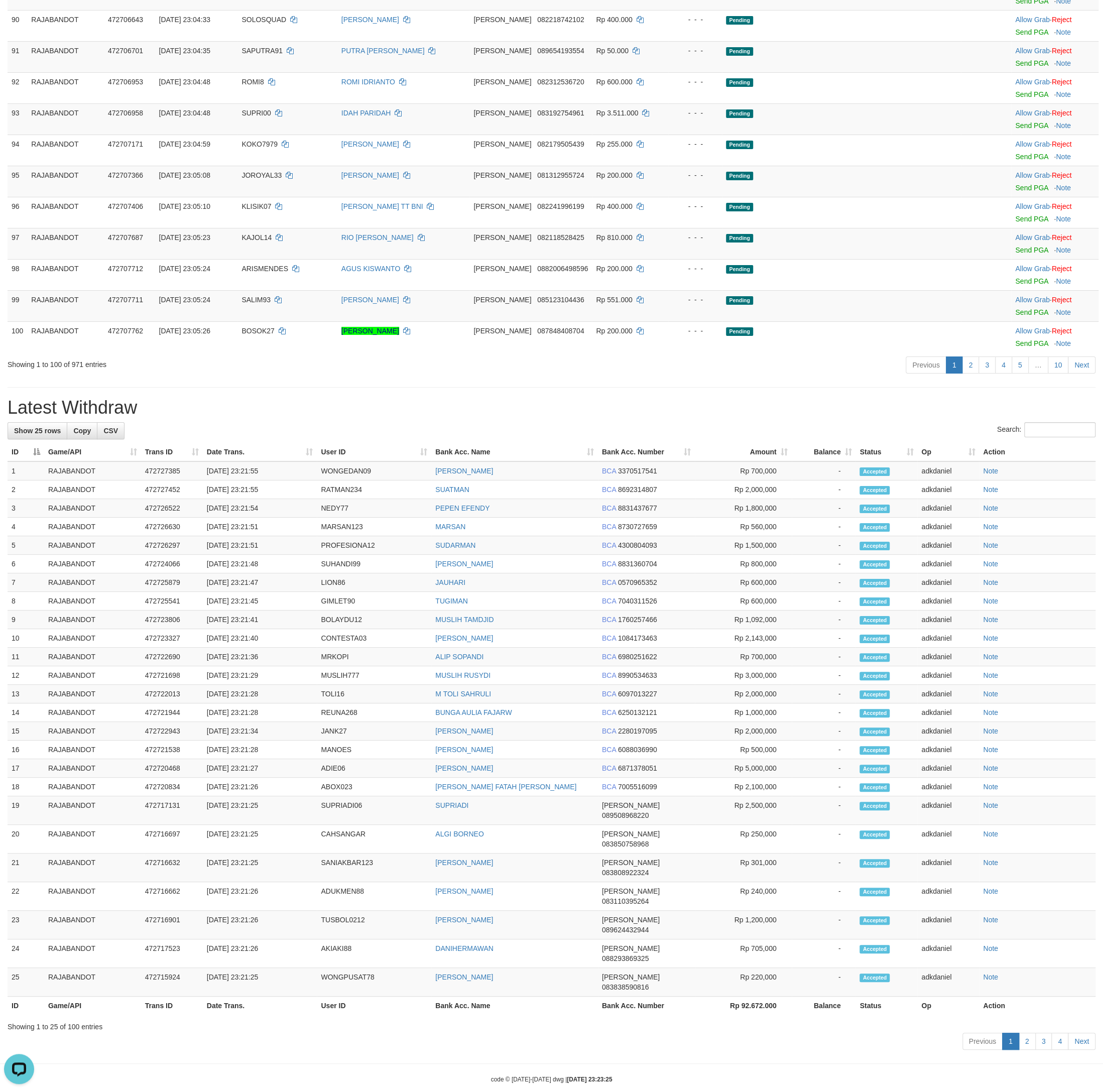
scroll to position [3595, 0]
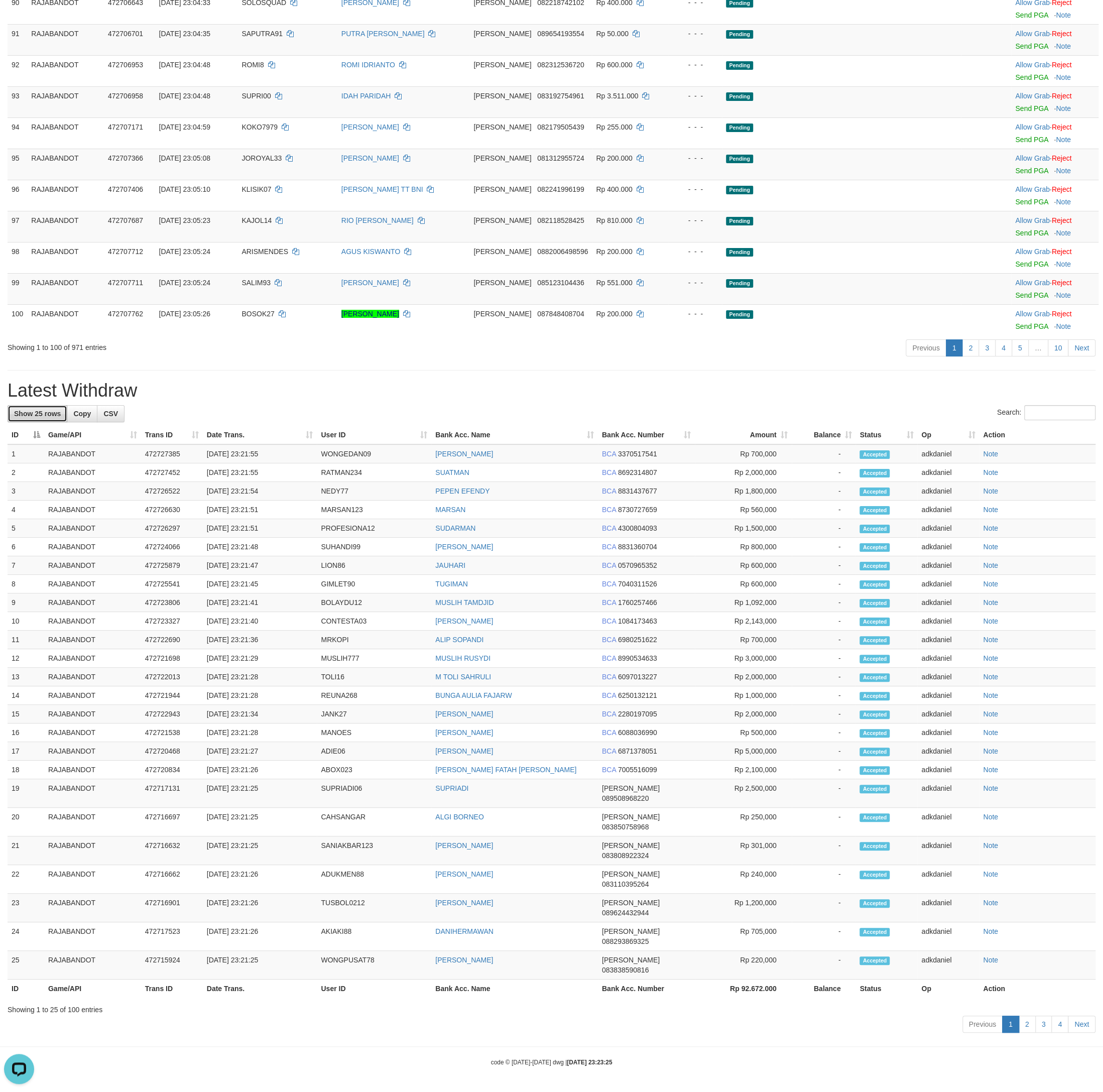
click at [33, 417] on span "Show 25 rows" at bounding box center [37, 414] width 47 height 8
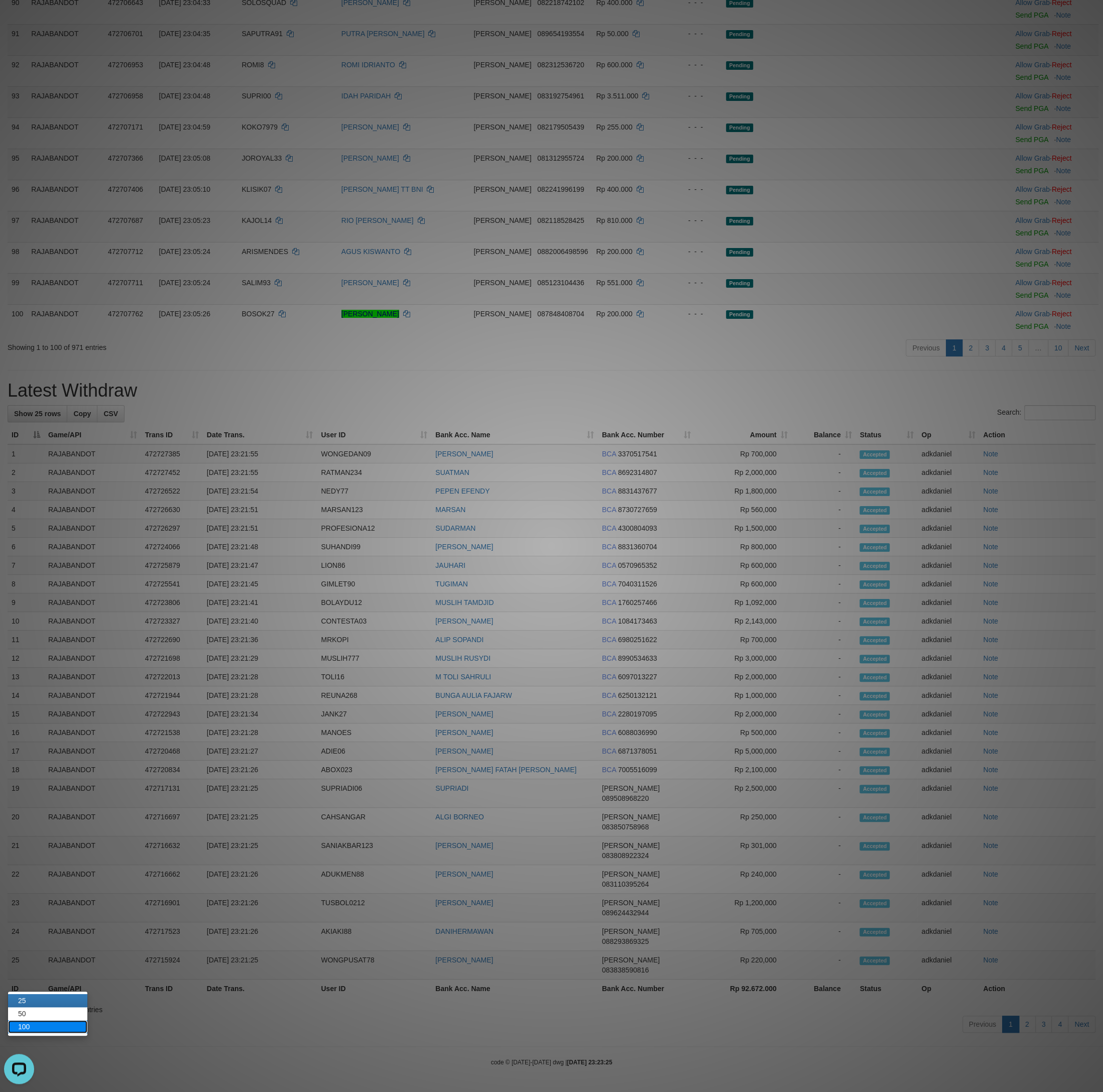
click at [45, 1020] on link "100" at bounding box center [48, 1026] width 79 height 13
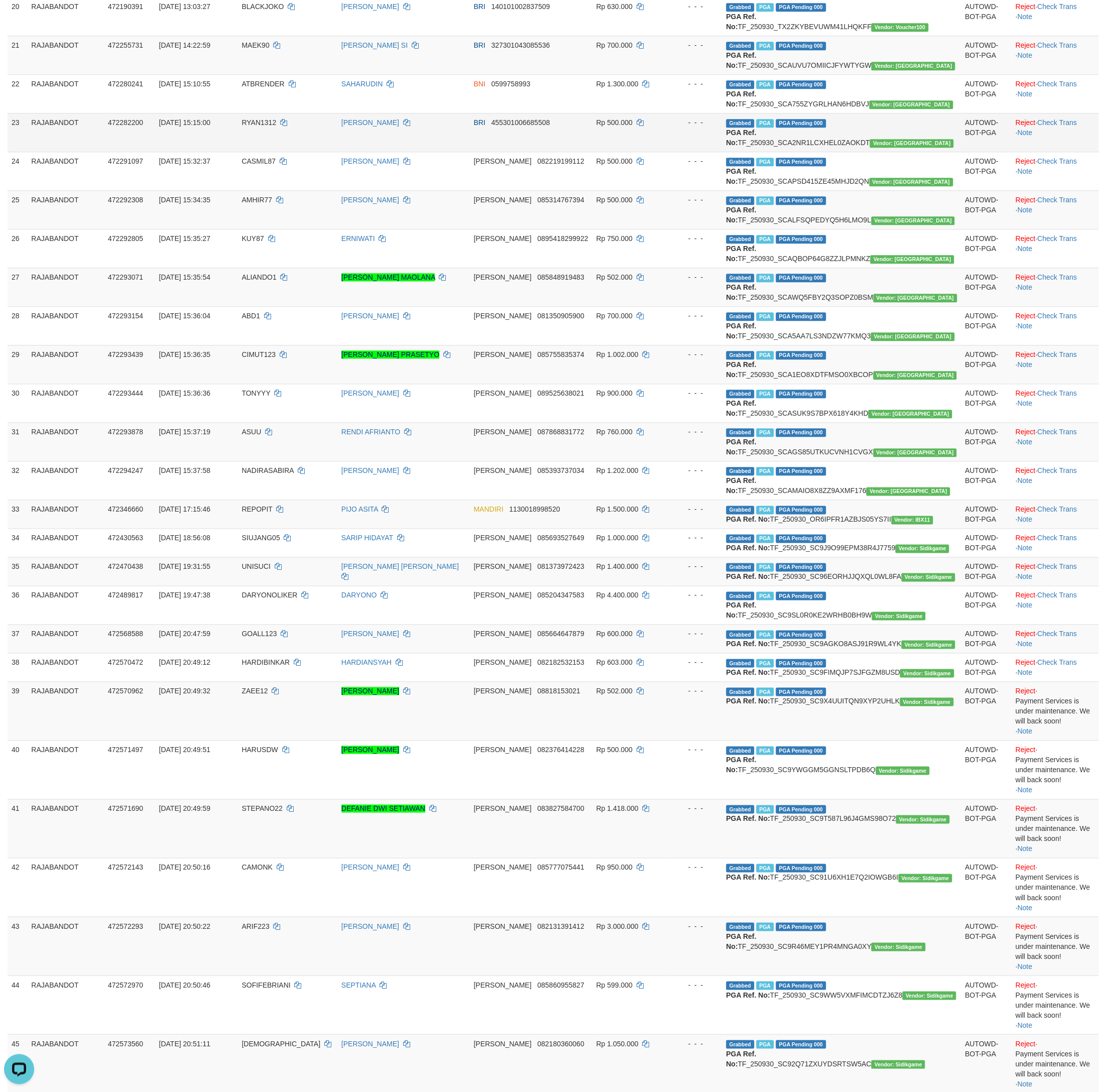
scroll to position [583, 0]
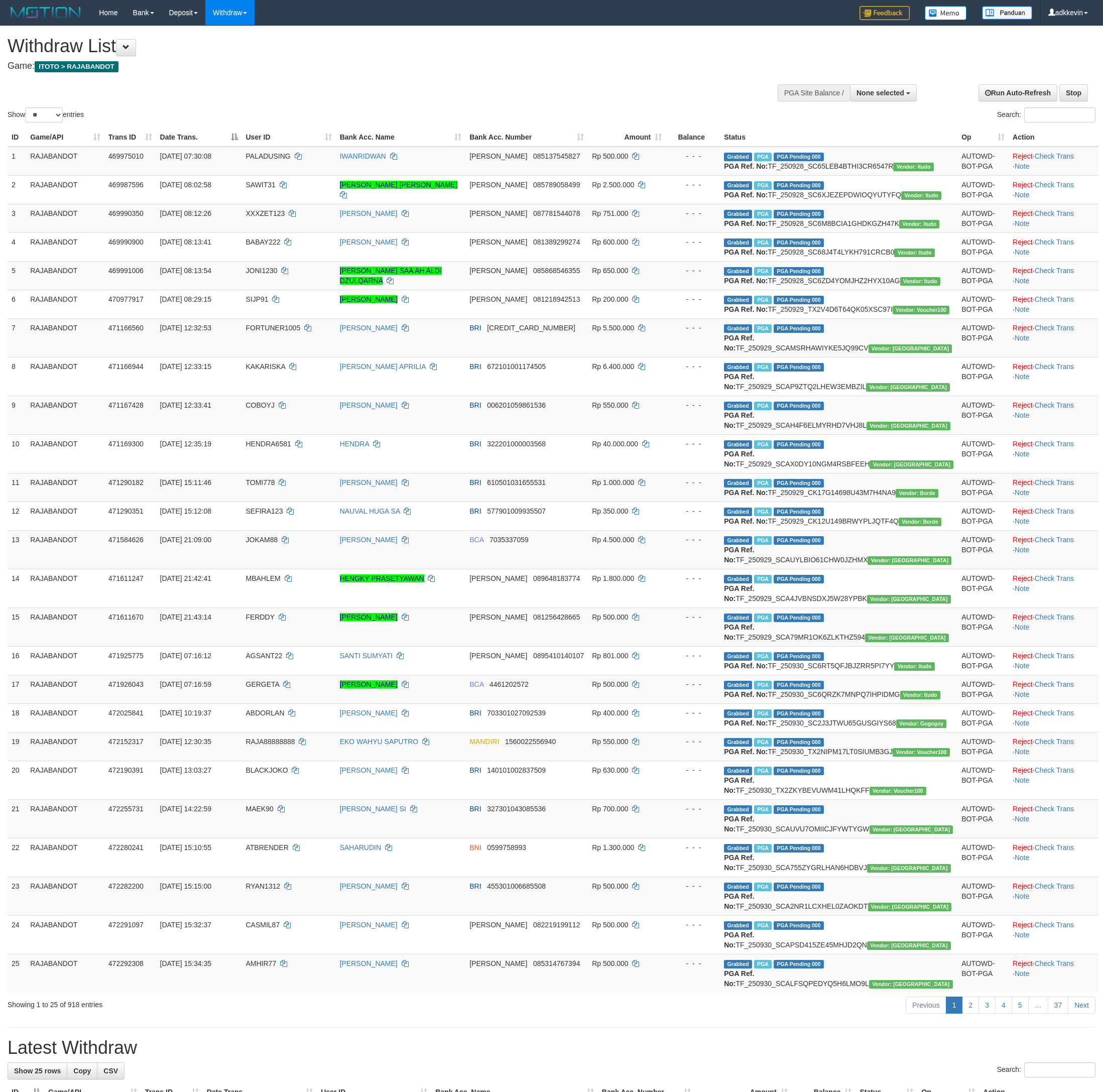
select select
select select "**"
click at [450, 71] on h4 "Game: ITOTO > RAJABANDOT" at bounding box center [366, 66] width 718 height 10
click at [531, 60] on div "Withdraw List Game: ITOTO > RAJABANDOT" at bounding box center [366, 53] width 718 height 34
select select
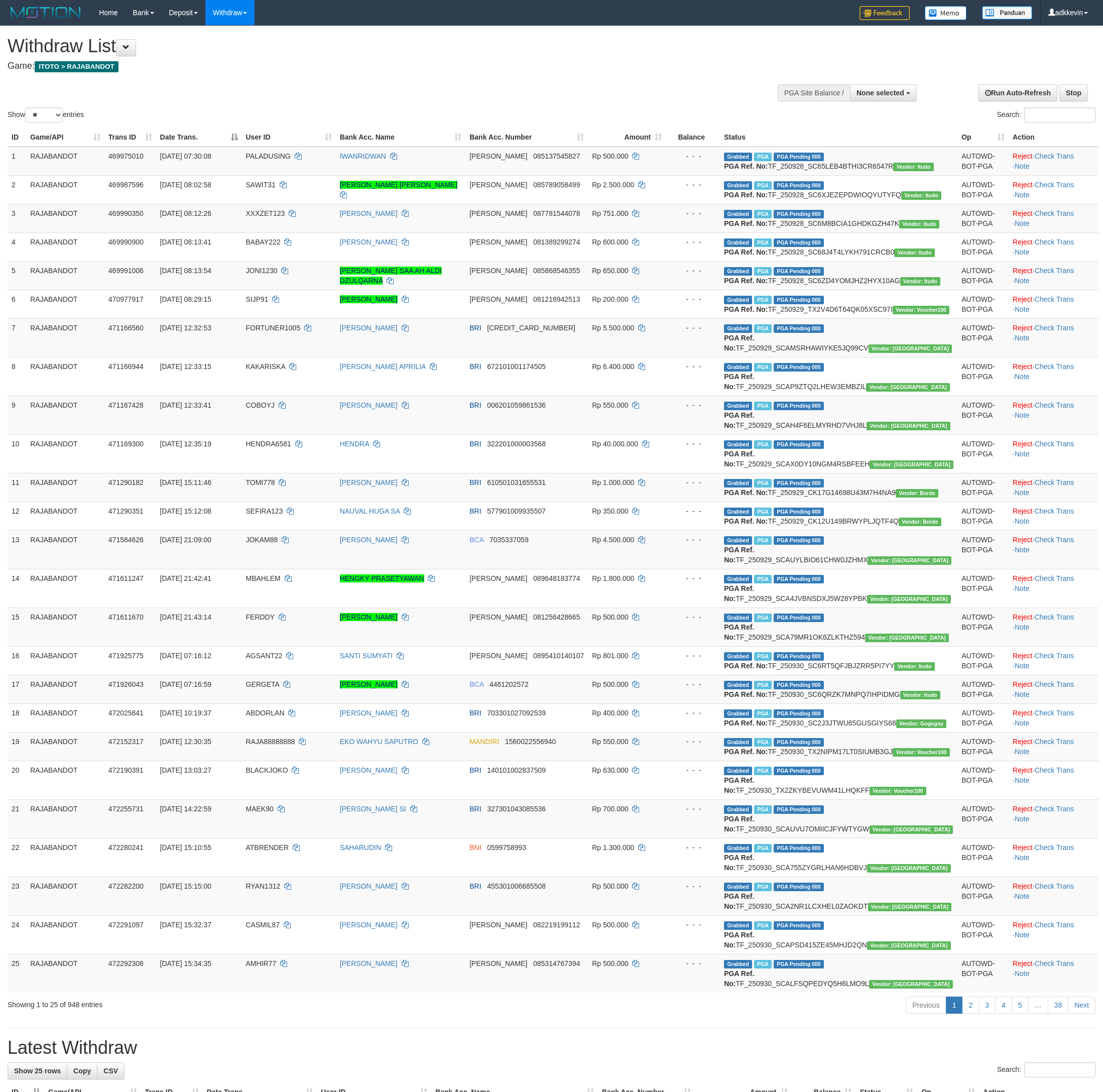
select select "**"
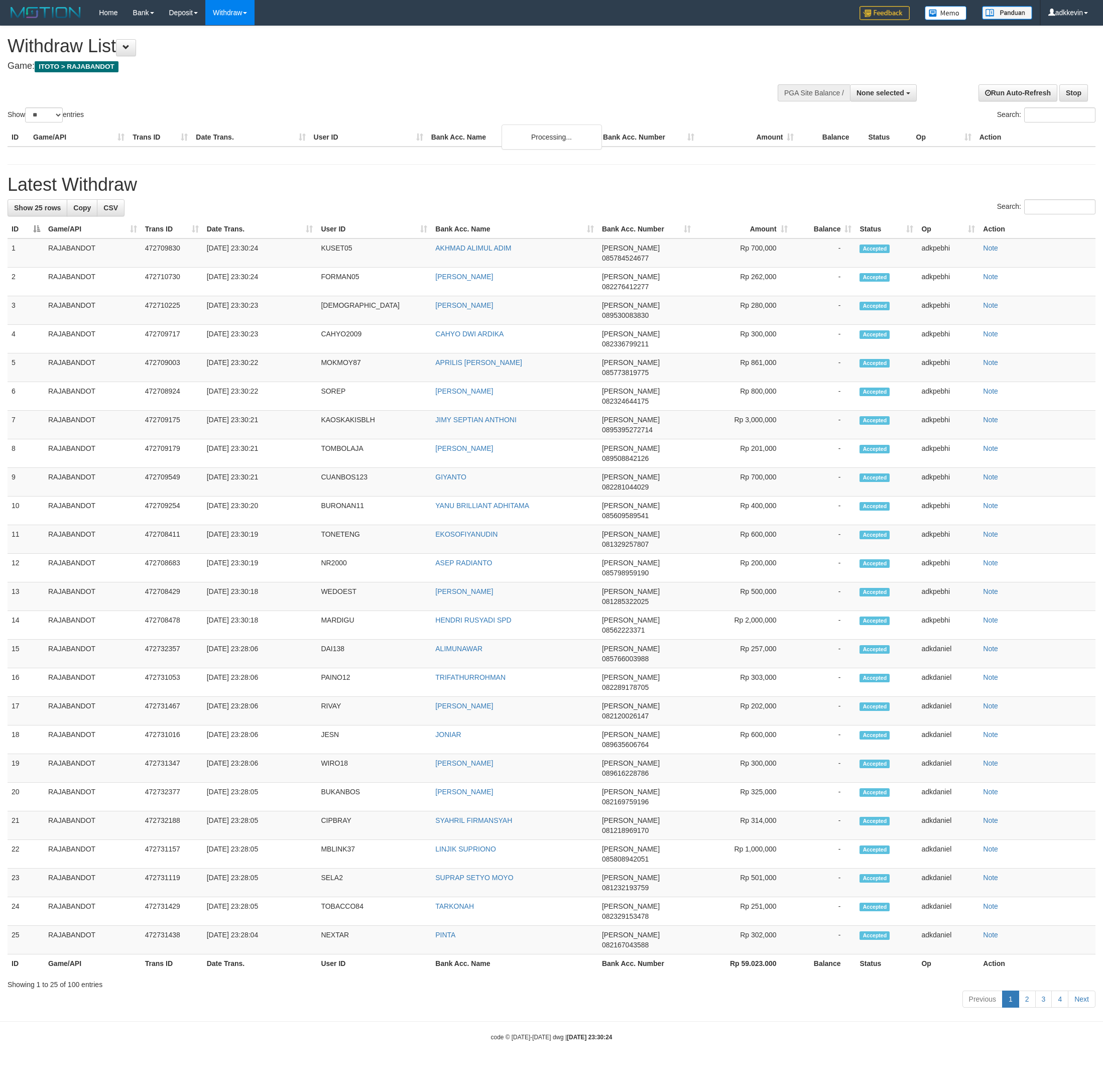
select select
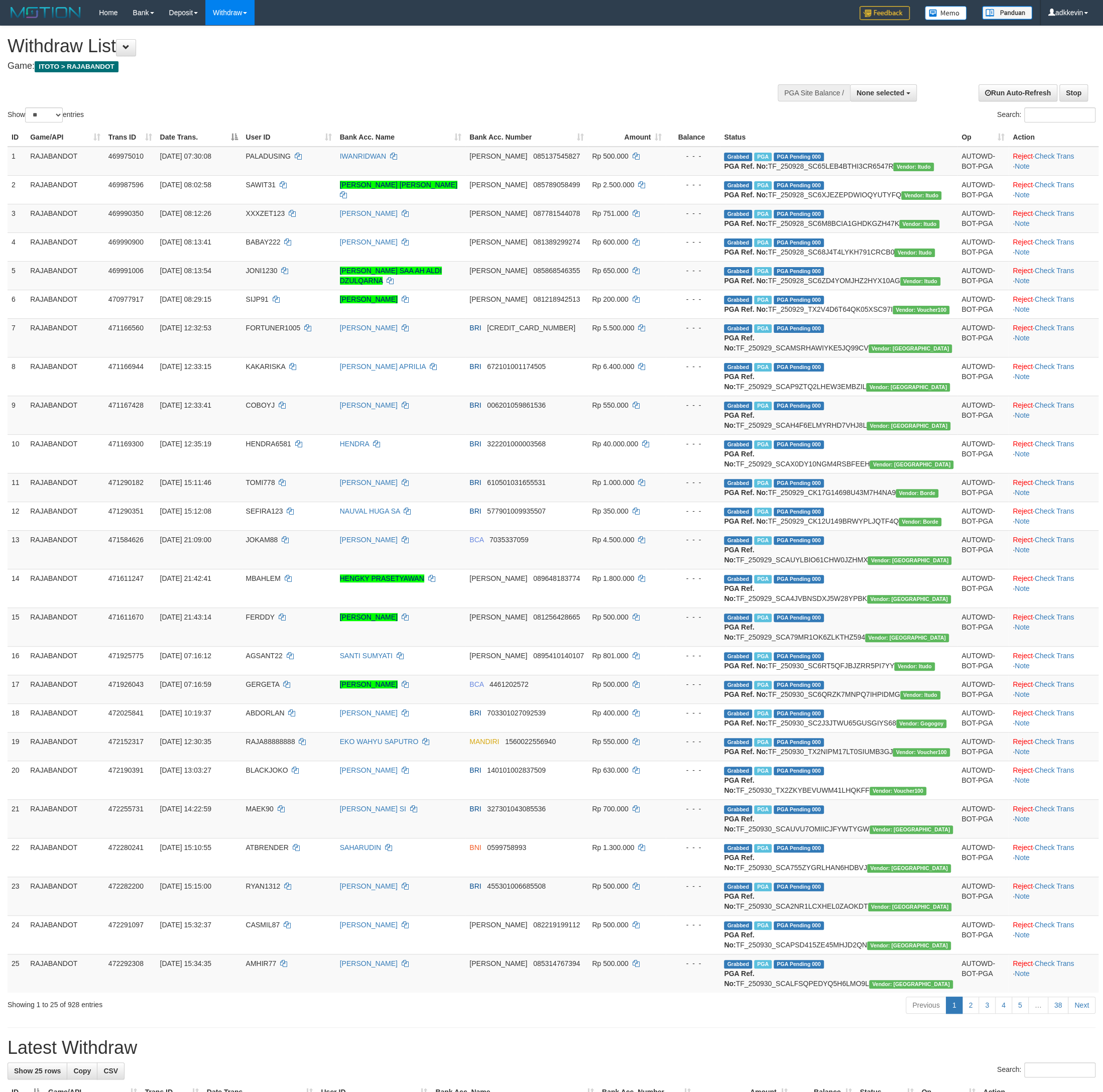
click at [428, 61] on div "Withdraw List Game: ITOTO > RAJABANDOT" at bounding box center [366, 53] width 718 height 34
click at [25, 108] on select "** ** ** ***" at bounding box center [44, 115] width 37 height 15
select select "***"
click option "***" at bounding box center [0, 0] width 0 height 0
click at [335, 56] on h1 "Withdraw List" at bounding box center [366, 46] width 718 height 20
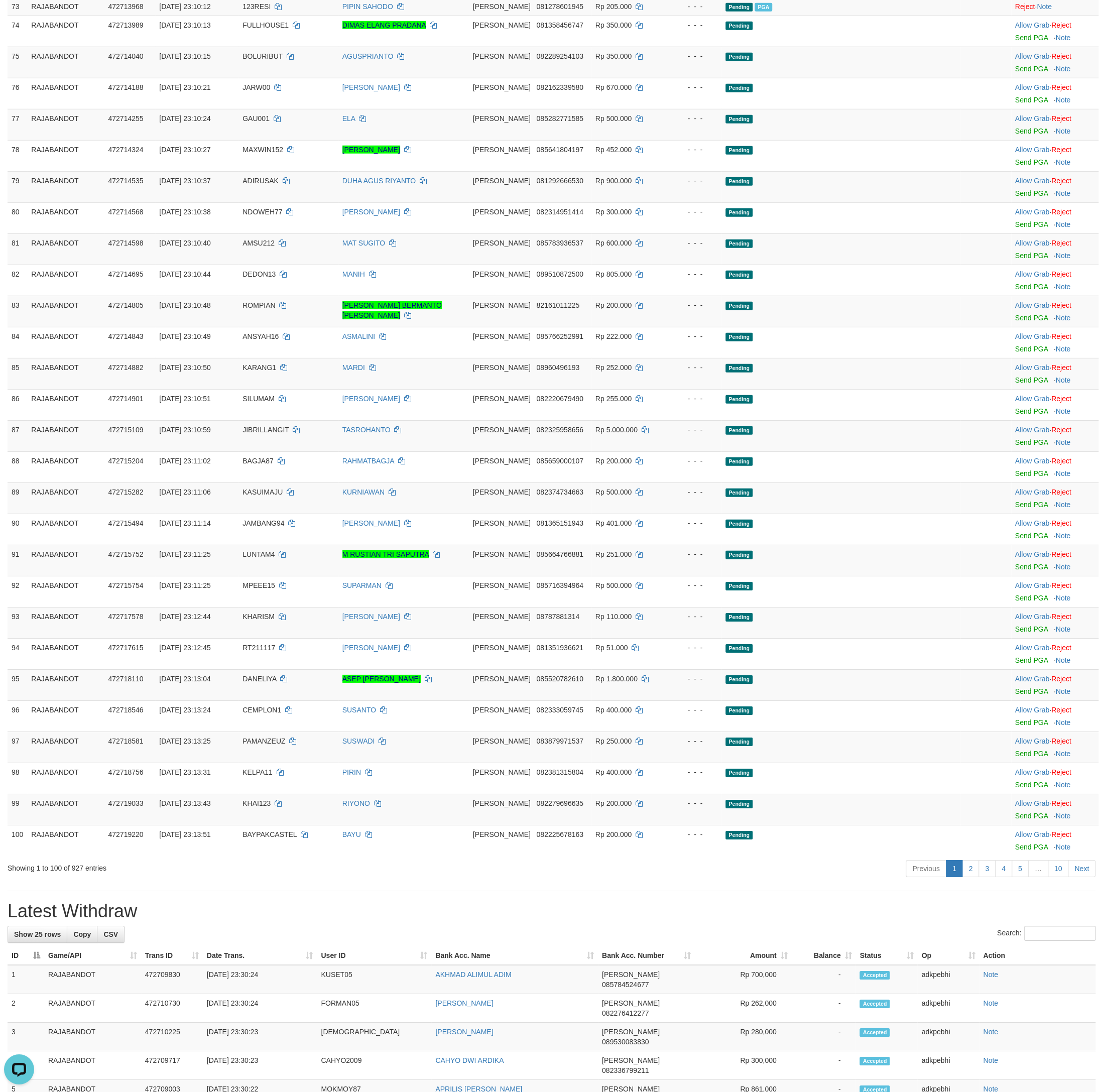
scroll to position [2229, 0]
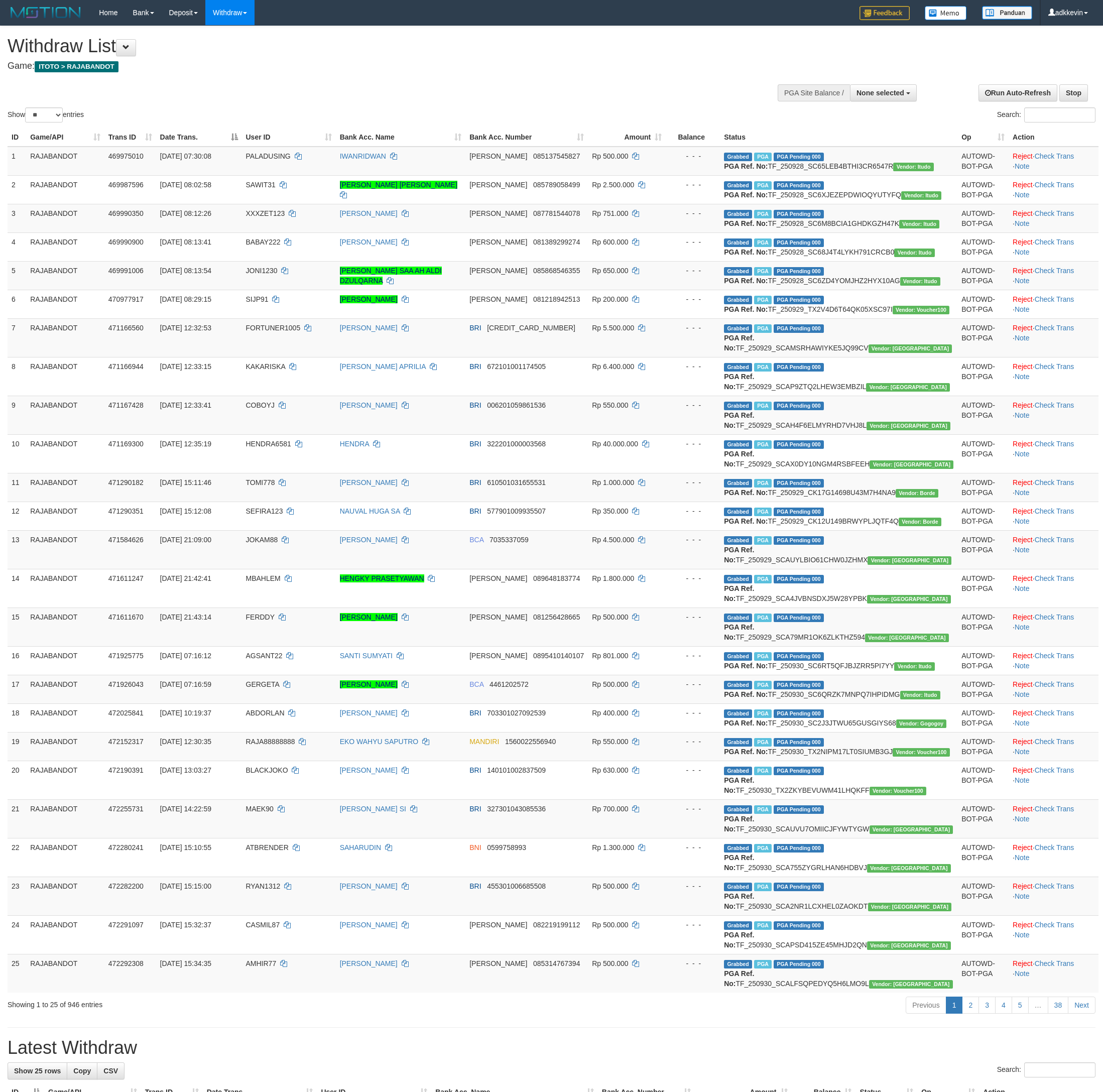
select select
select select "**"
click at [495, 76] on div "**********" at bounding box center [370, 50] width 726 height 50
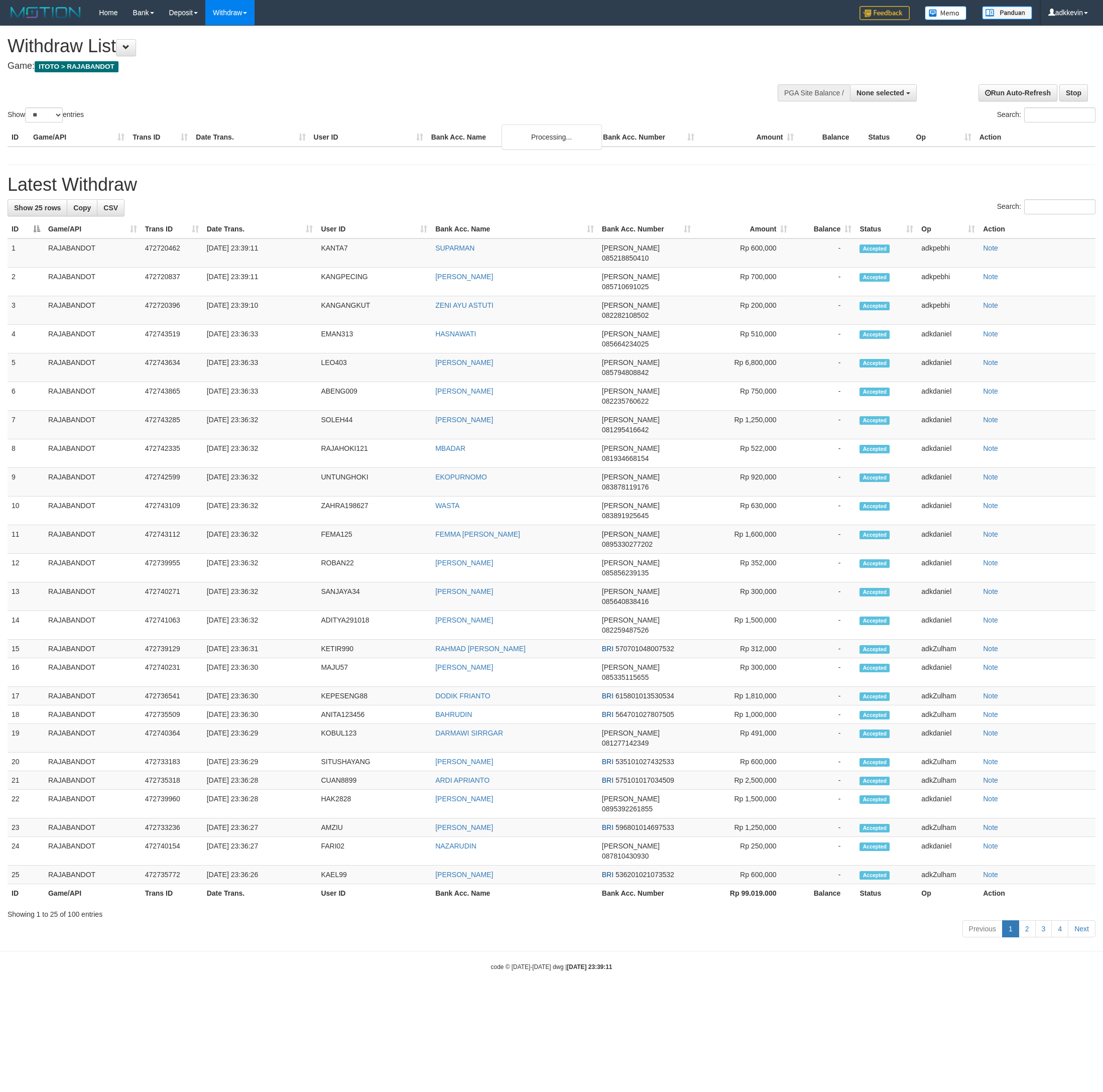
select select
select select "**"
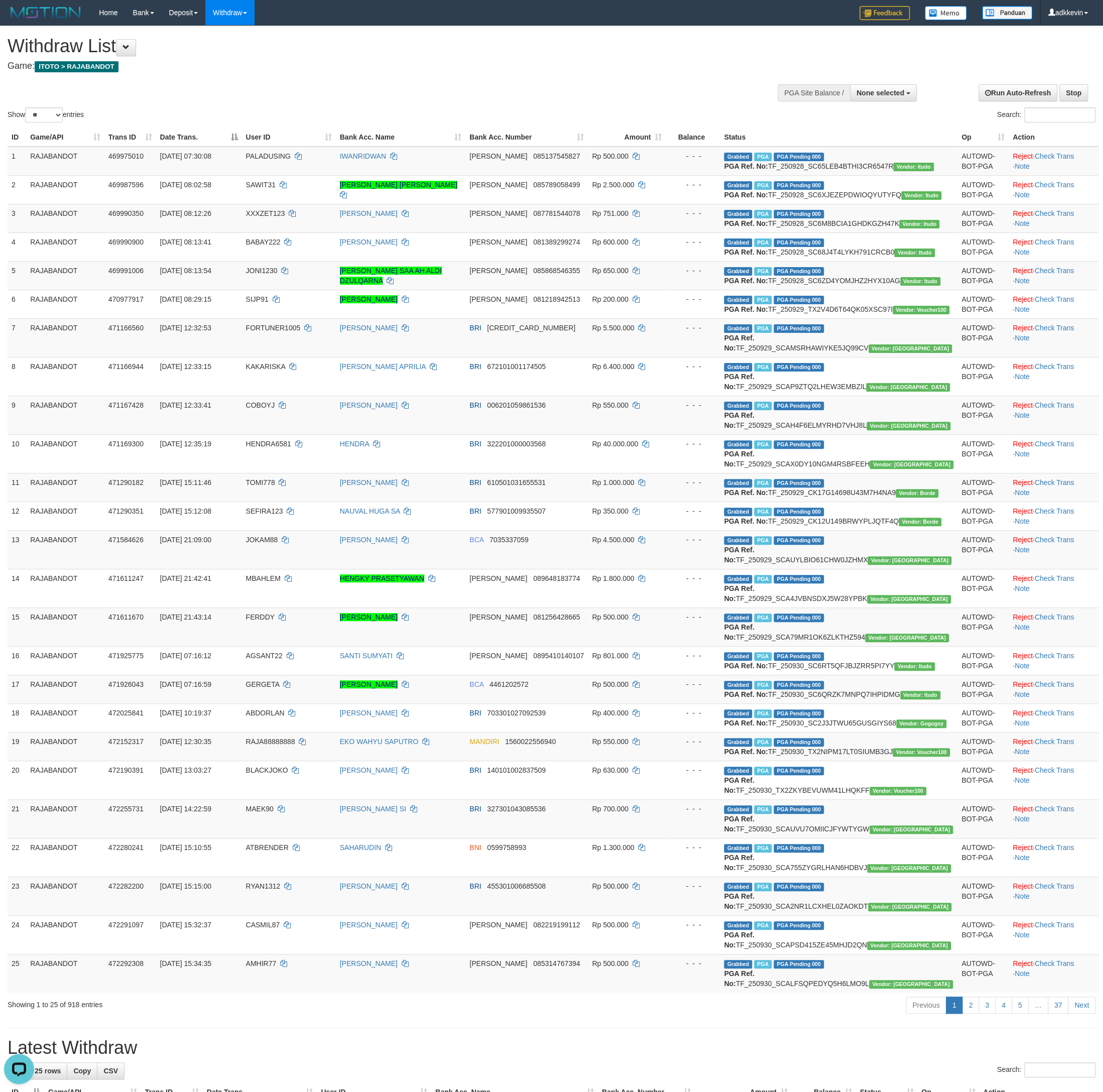
click at [421, 80] on div "Show ** ** ** *** entries Search:" at bounding box center [551, 75] width 1103 height 98
select select
click at [25, 108] on select "** ** ** ***" at bounding box center [44, 115] width 37 height 15
select select "***"
click option "***" at bounding box center [0, 0] width 0 height 0
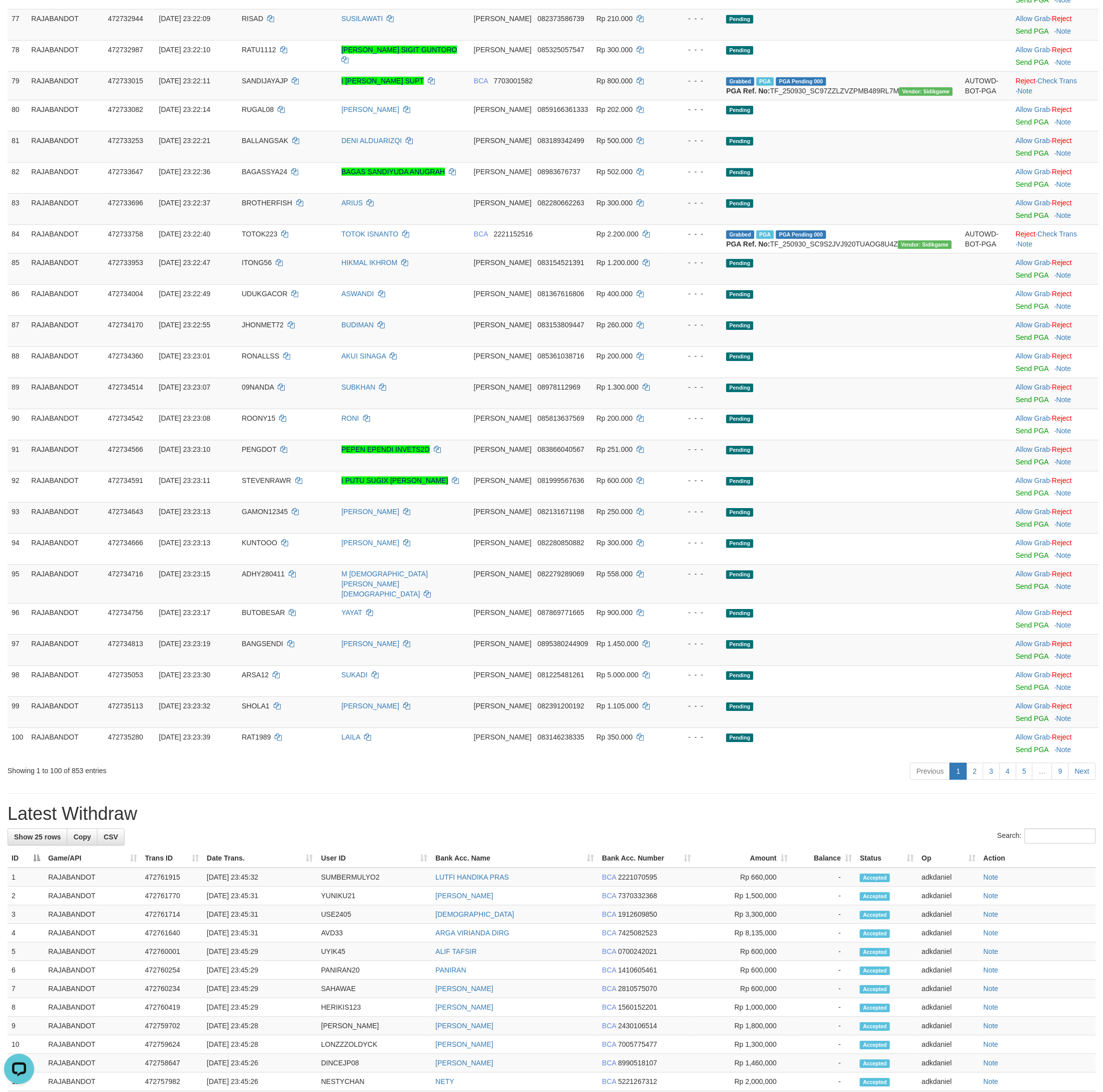
scroll to position [2711, 0]
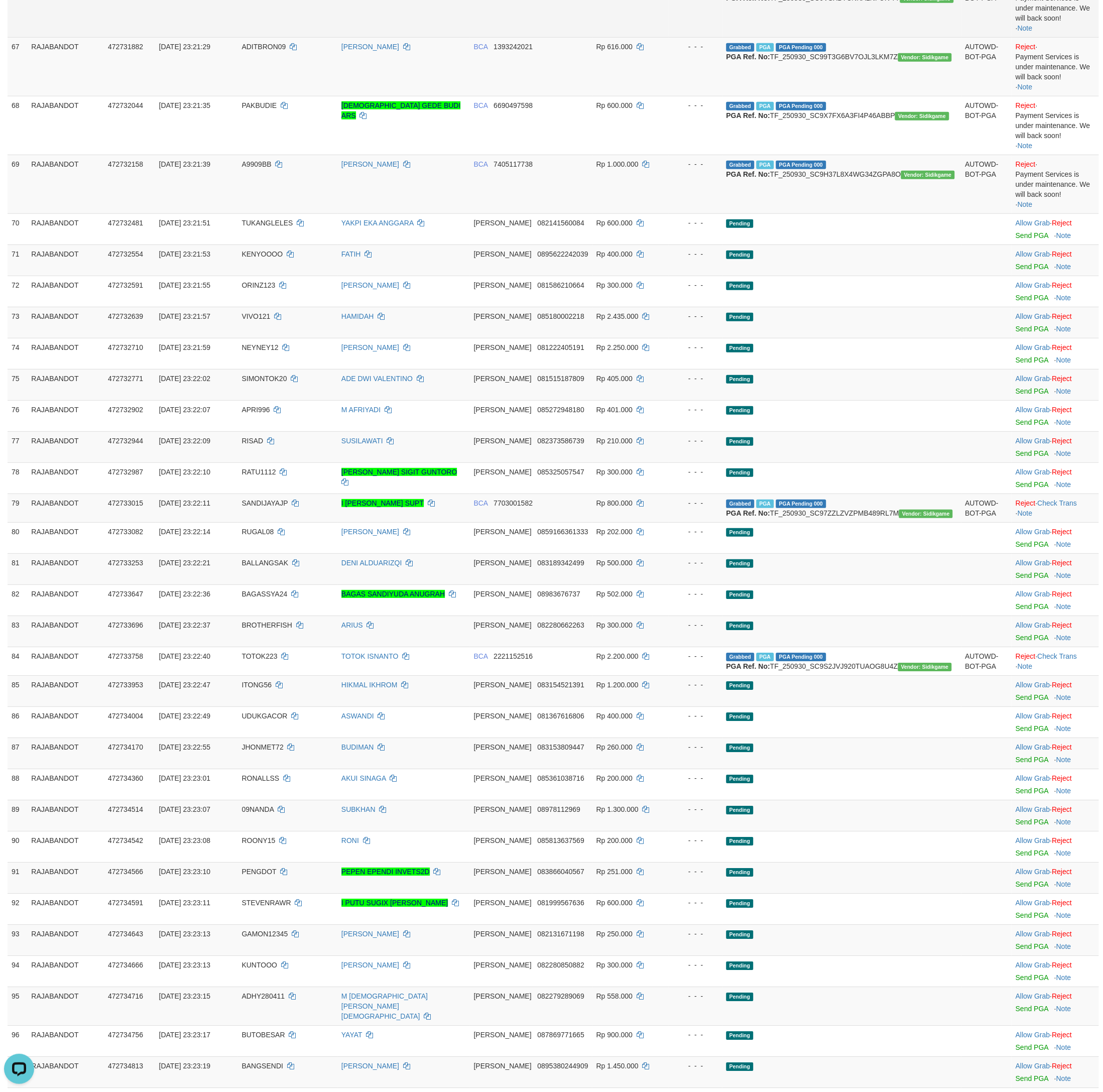
scroll to position [2229, 0]
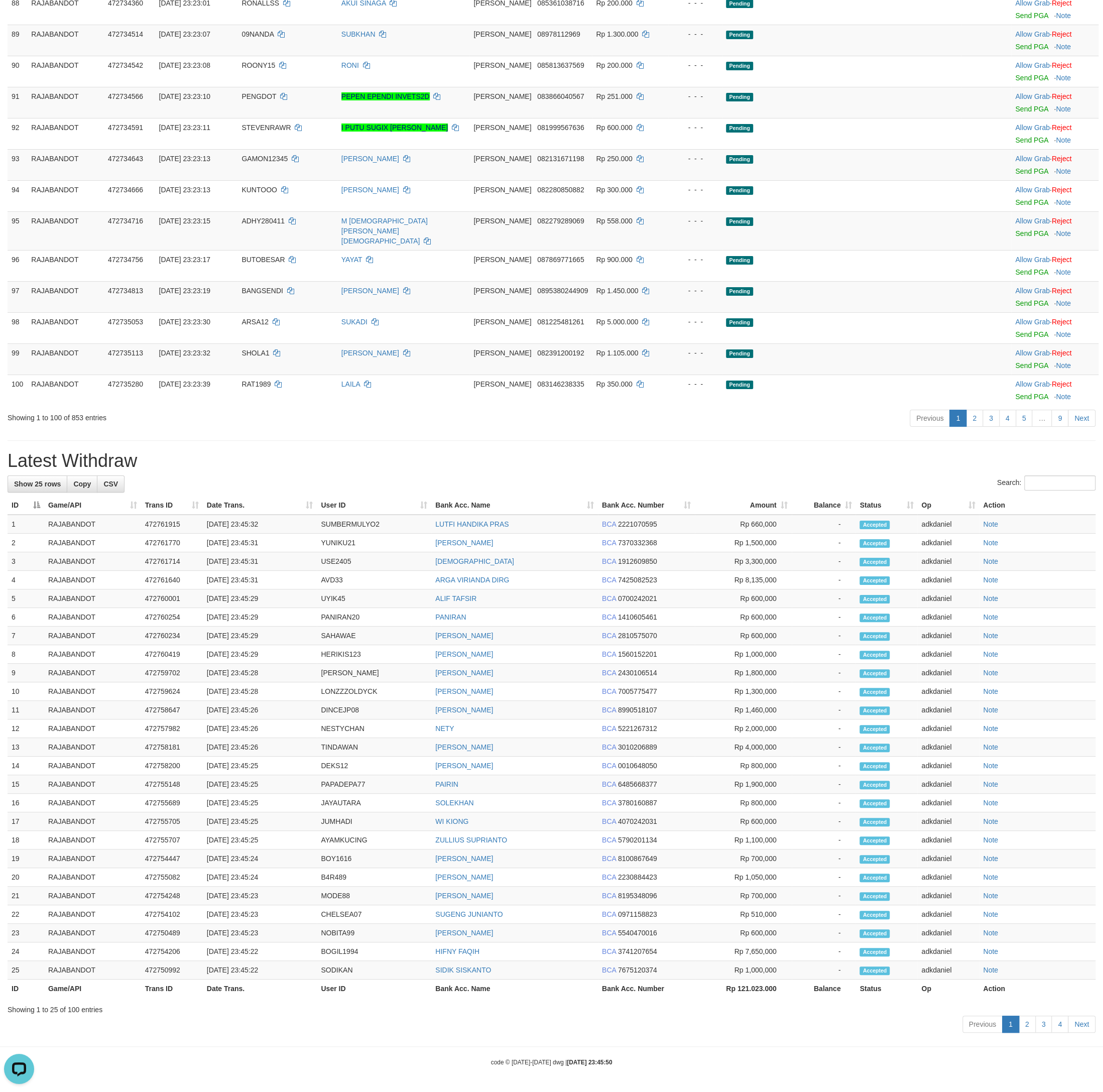
scroll to position [3976, 0]
click at [969, 427] on link "2" at bounding box center [975, 418] width 17 height 17
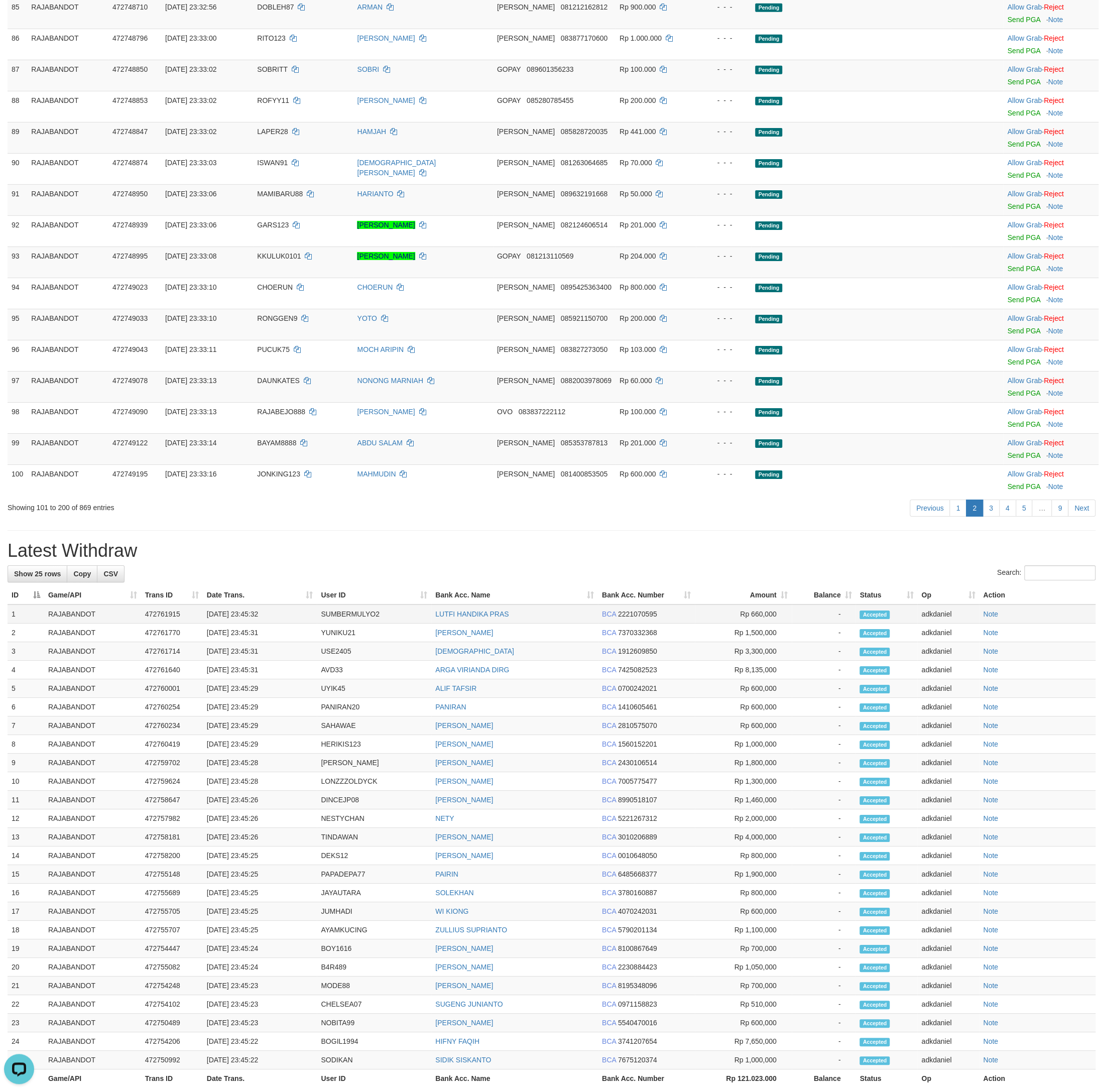
scroll to position [2914, 0]
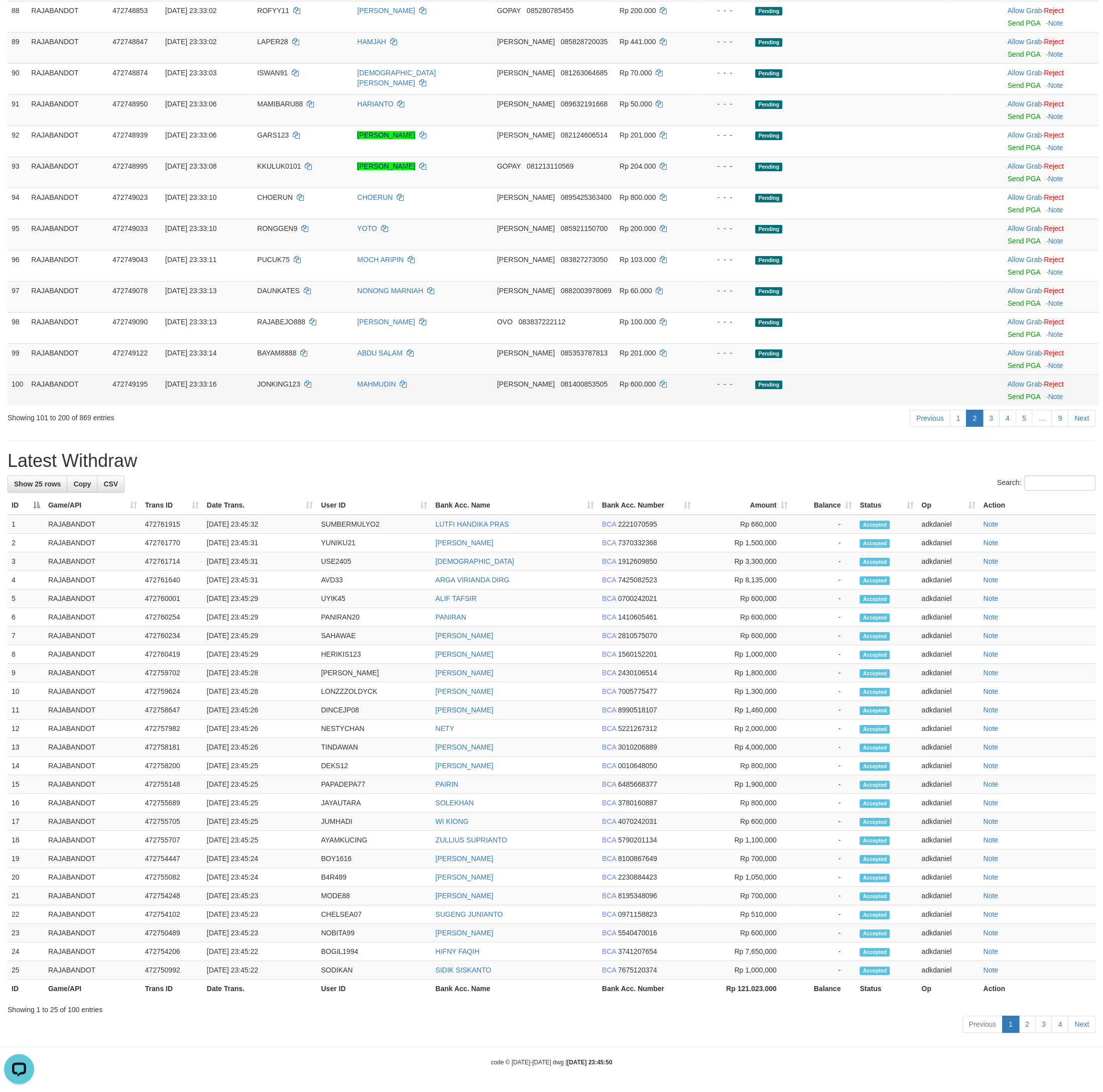
click at [492, 385] on td "MAHMUDIN" at bounding box center [422, 390] width 140 height 31
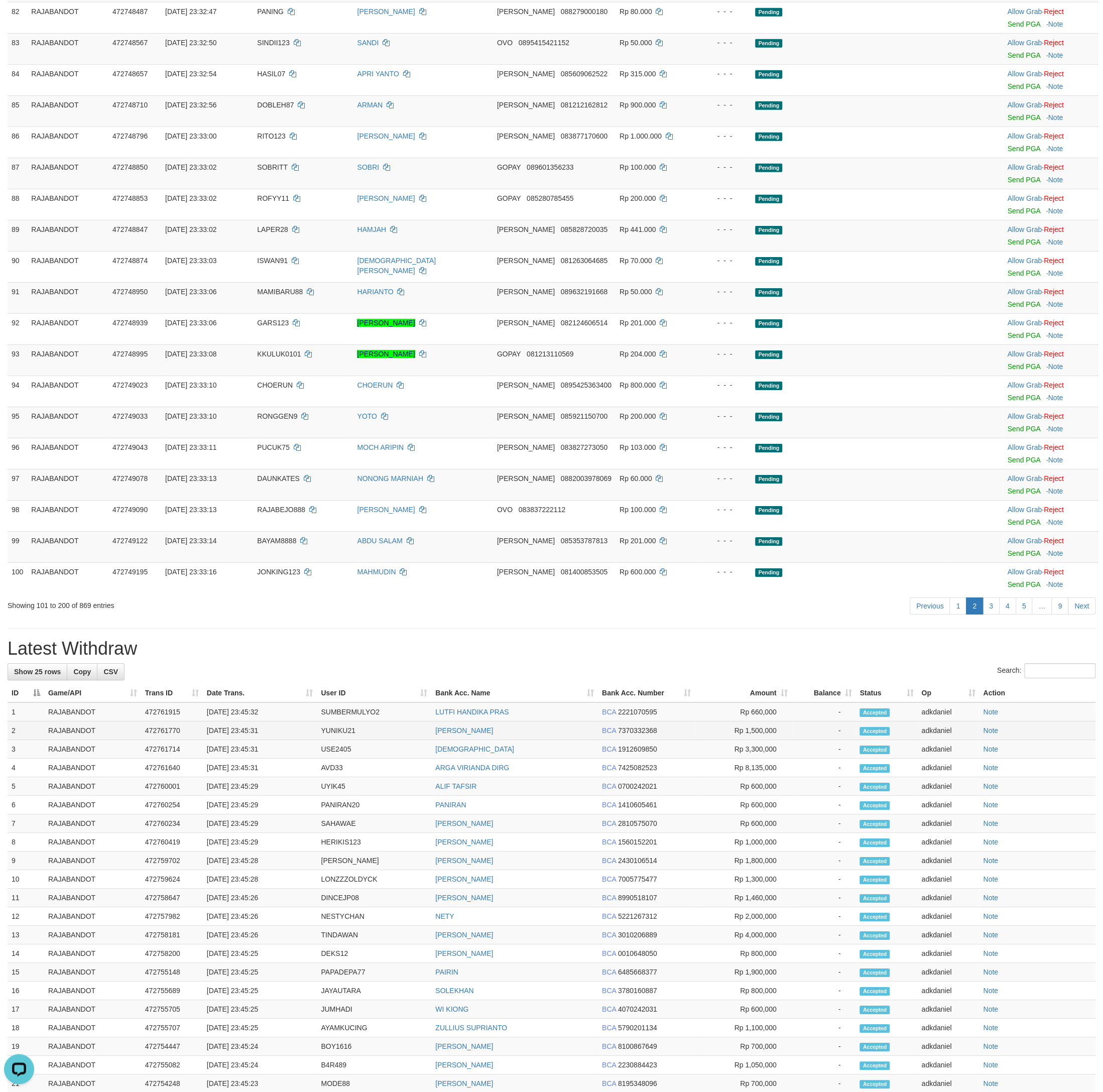
scroll to position [2733, 0]
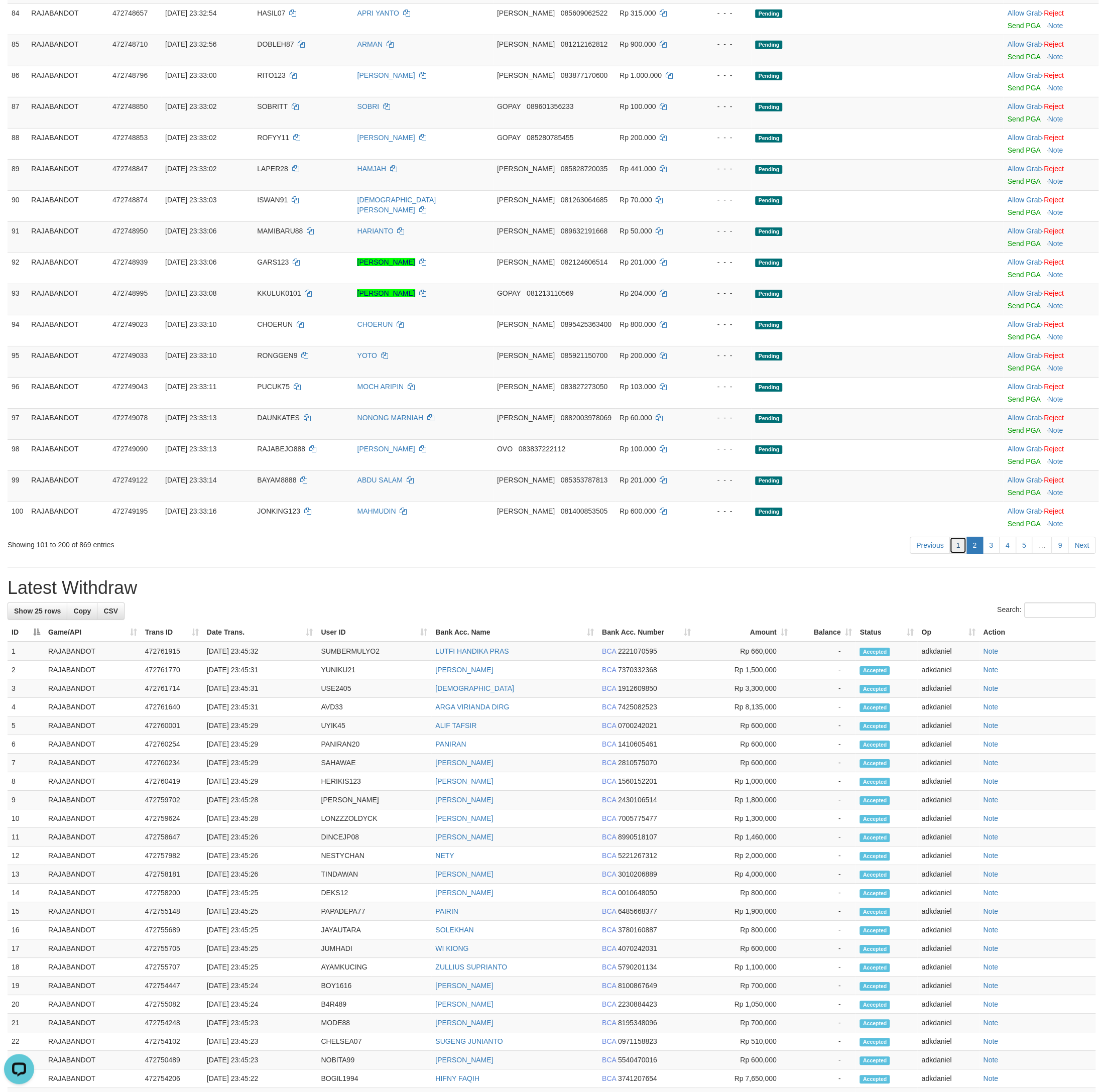
click at [958, 554] on link "1" at bounding box center [958, 545] width 17 height 17
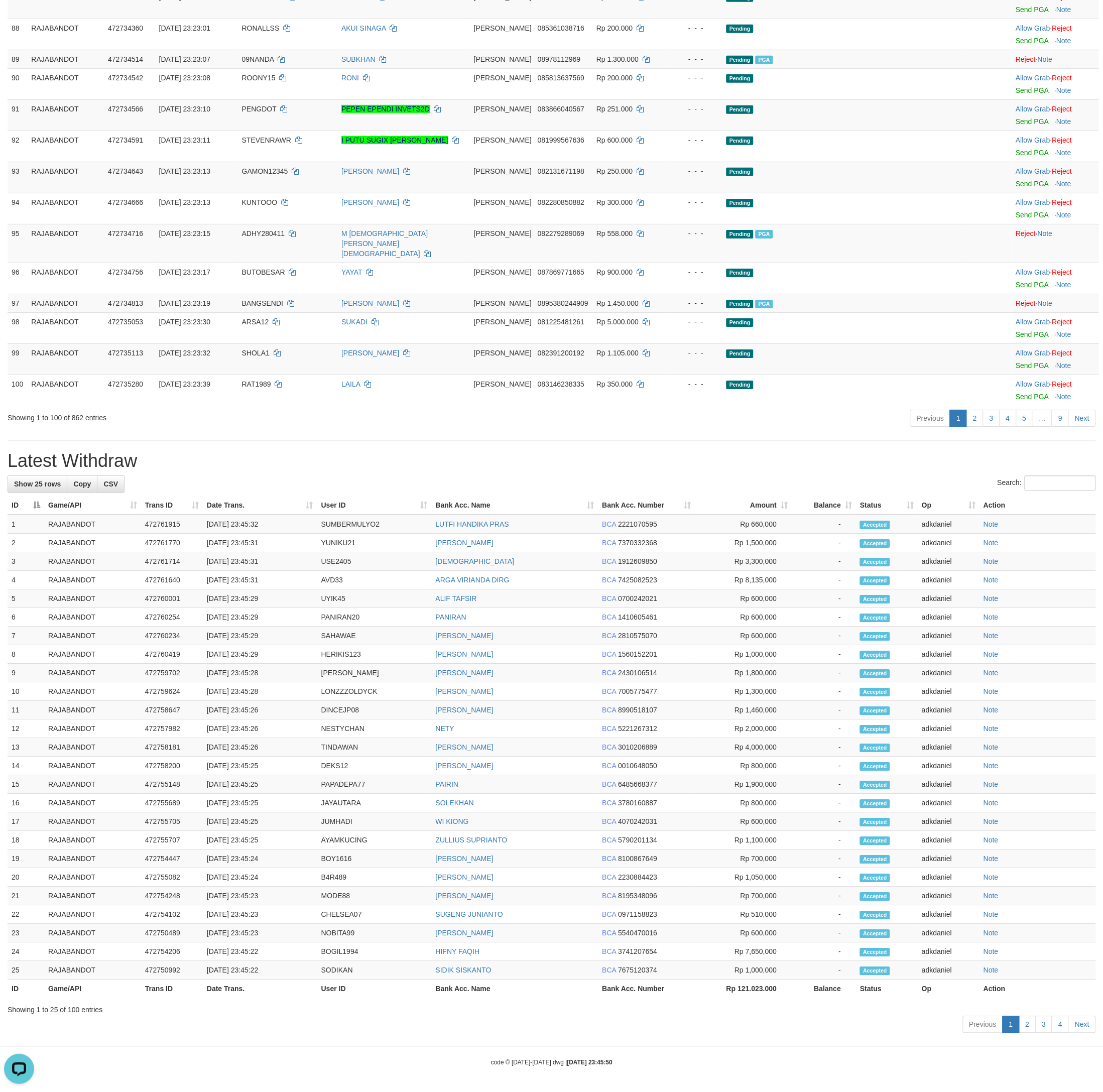
scroll to position [3208, 0]
click at [968, 427] on link "2" at bounding box center [975, 418] width 17 height 17
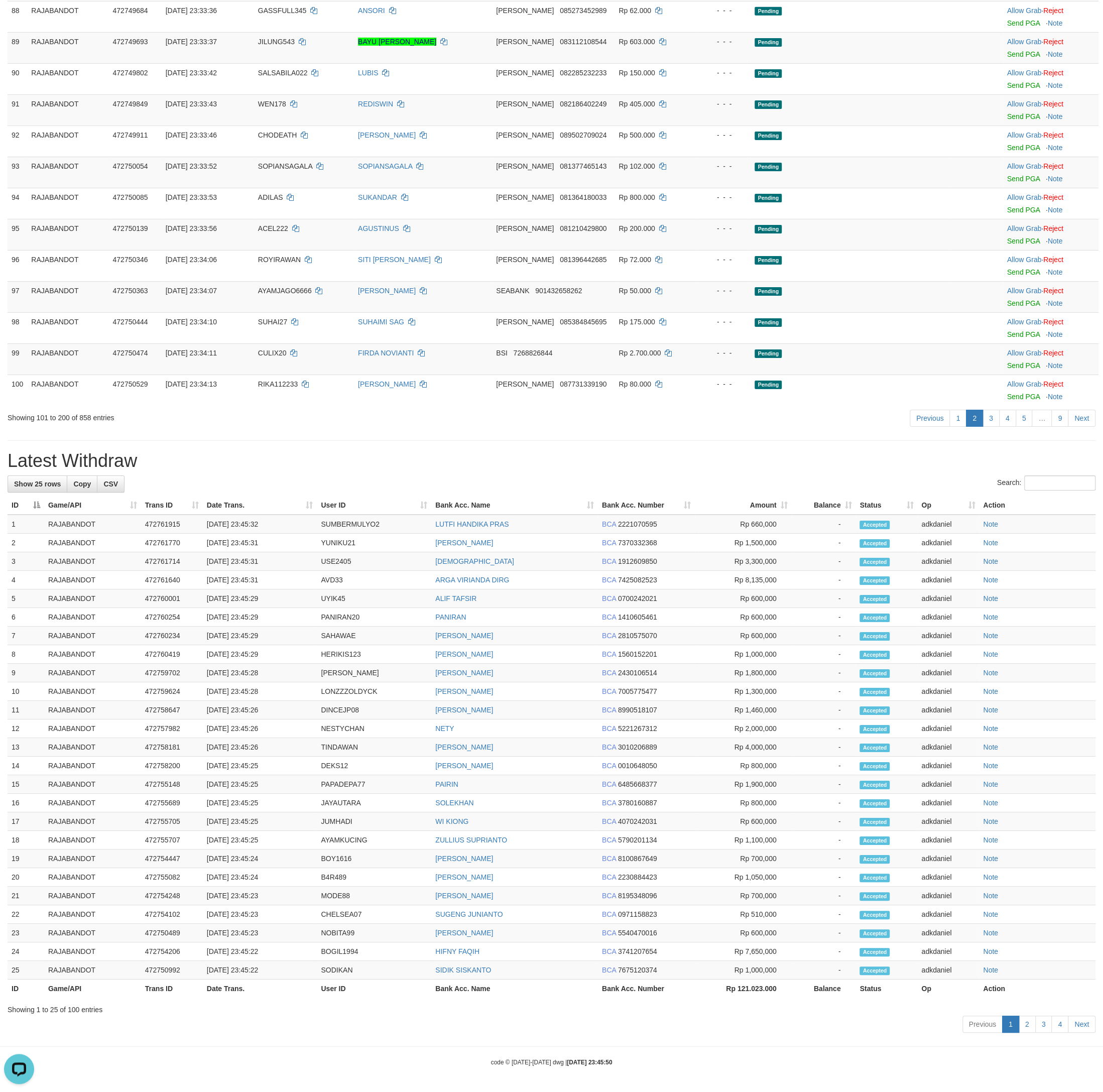
click at [47, 481] on link "Show 25 rows" at bounding box center [37, 484] width 60 height 17
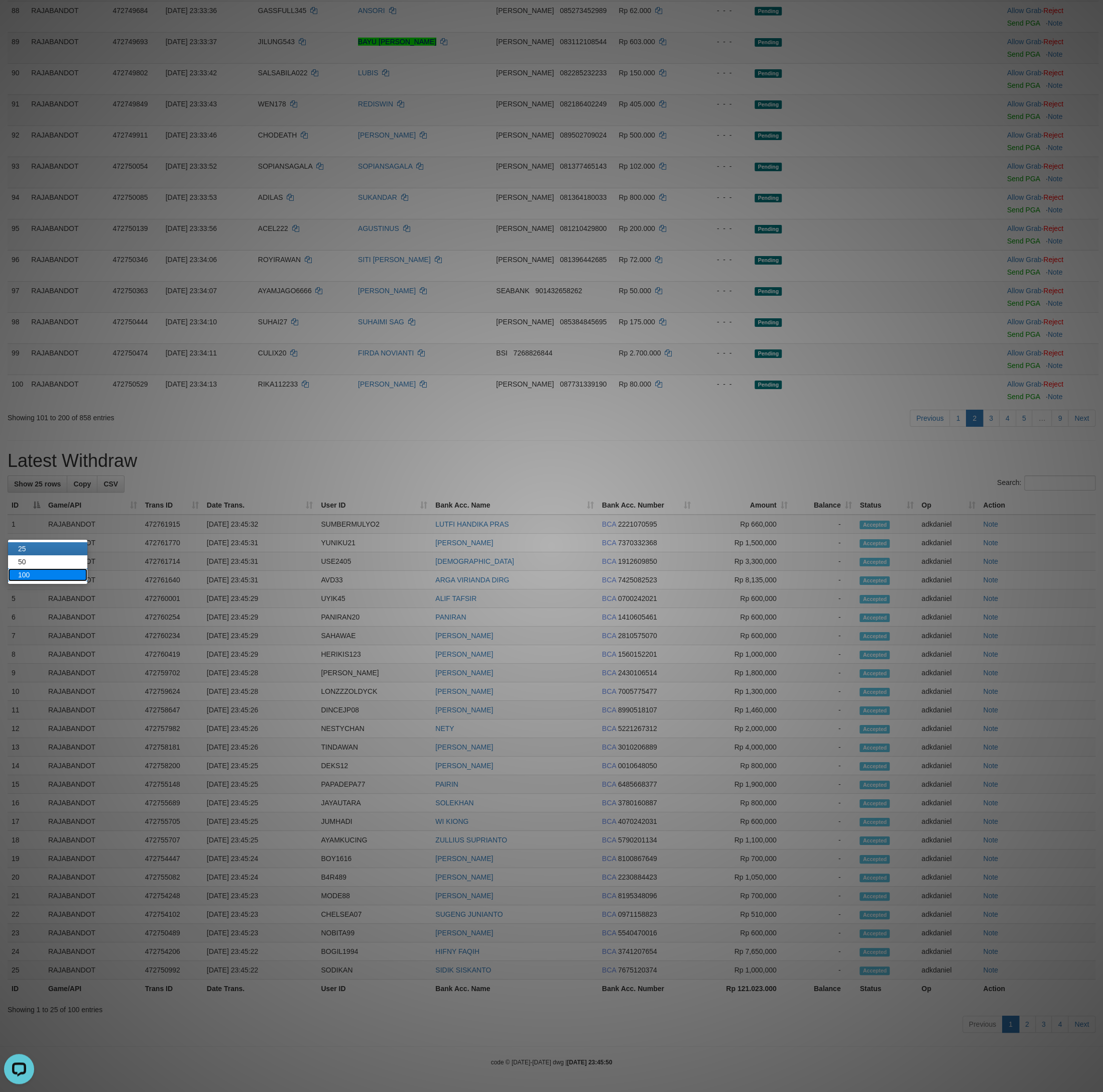
click at [51, 569] on link "100" at bounding box center [48, 575] width 79 height 13
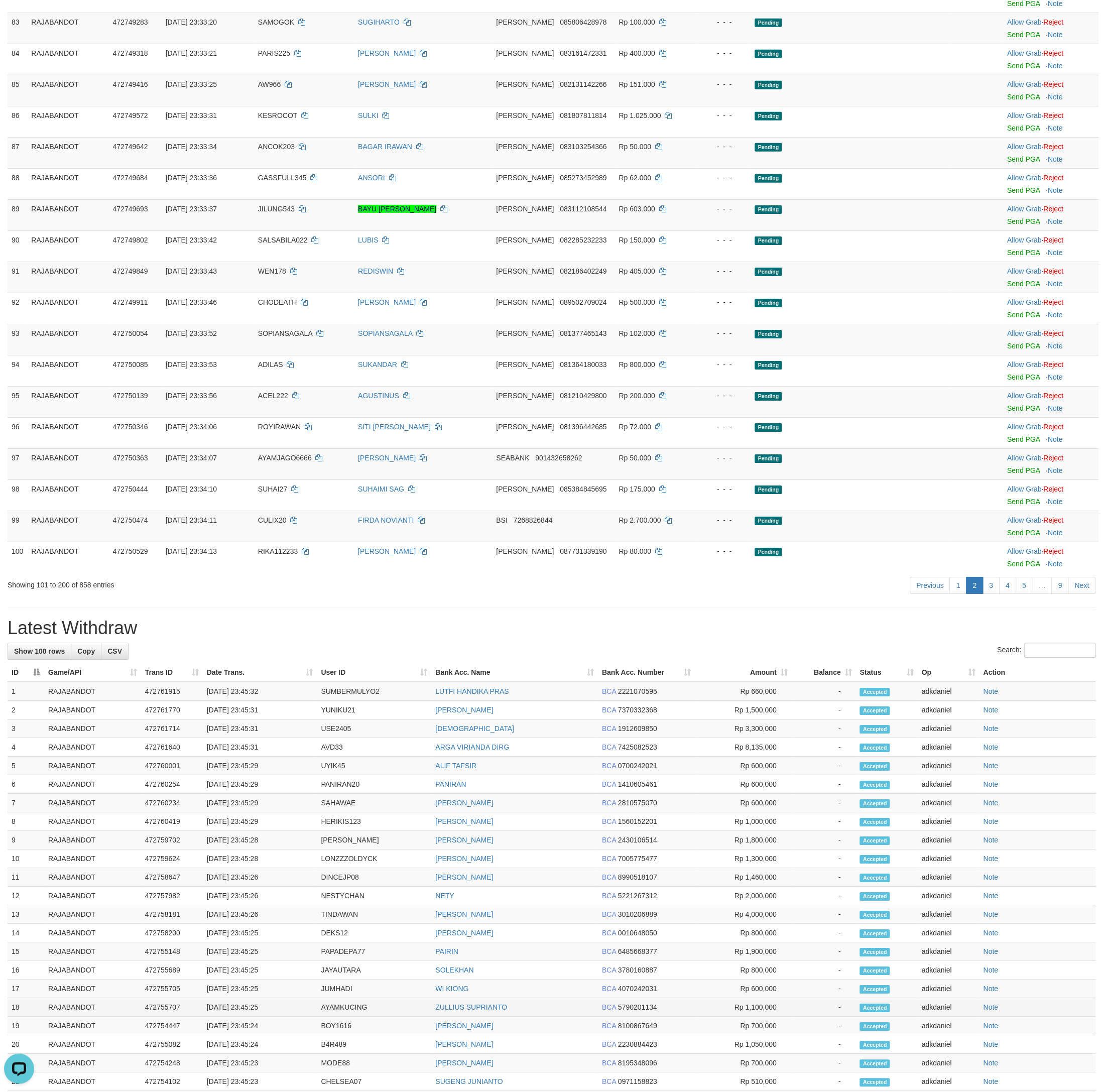
scroll to position [2674, 0]
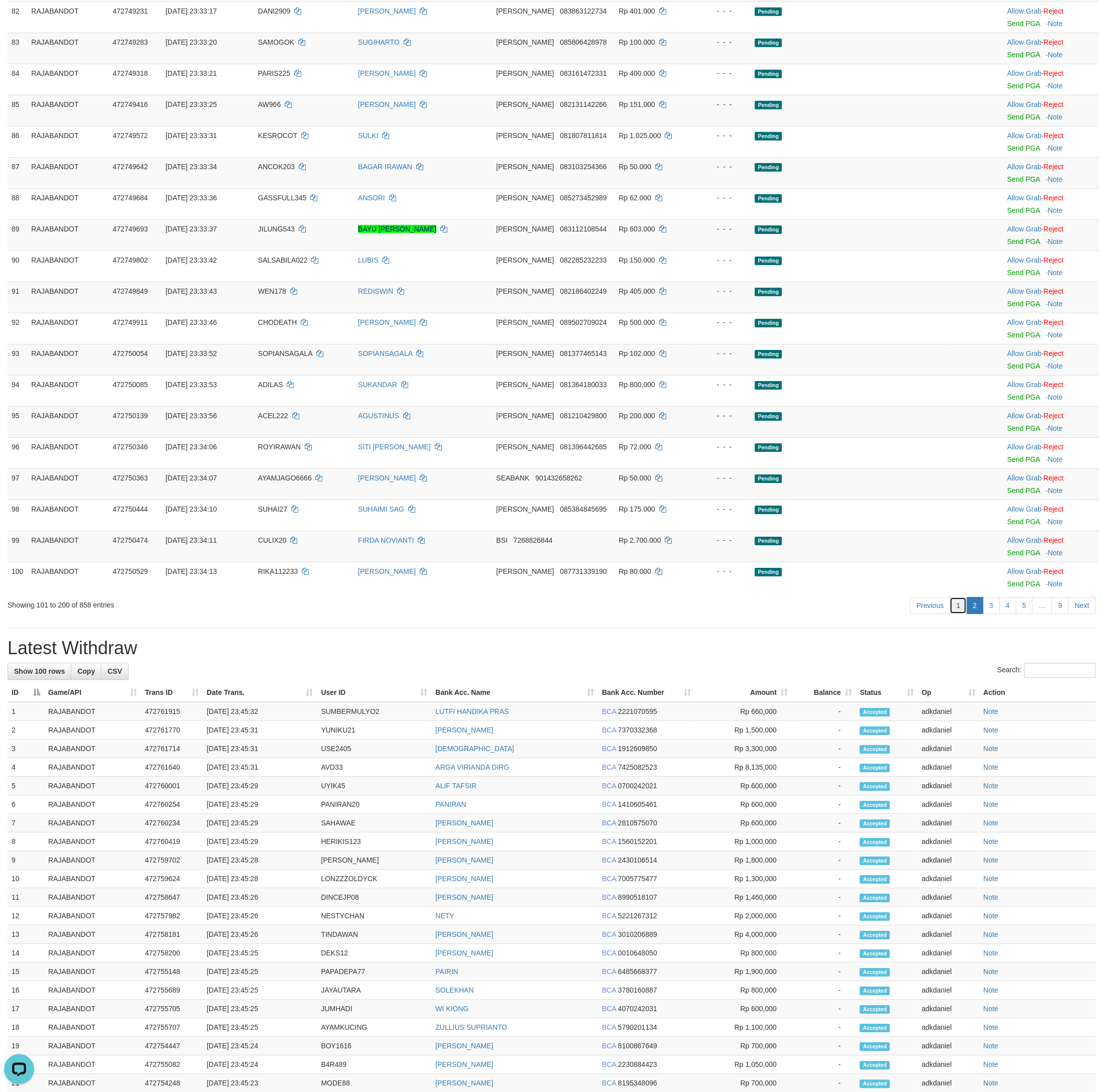
click at [958, 614] on link "1" at bounding box center [958, 605] width 17 height 17
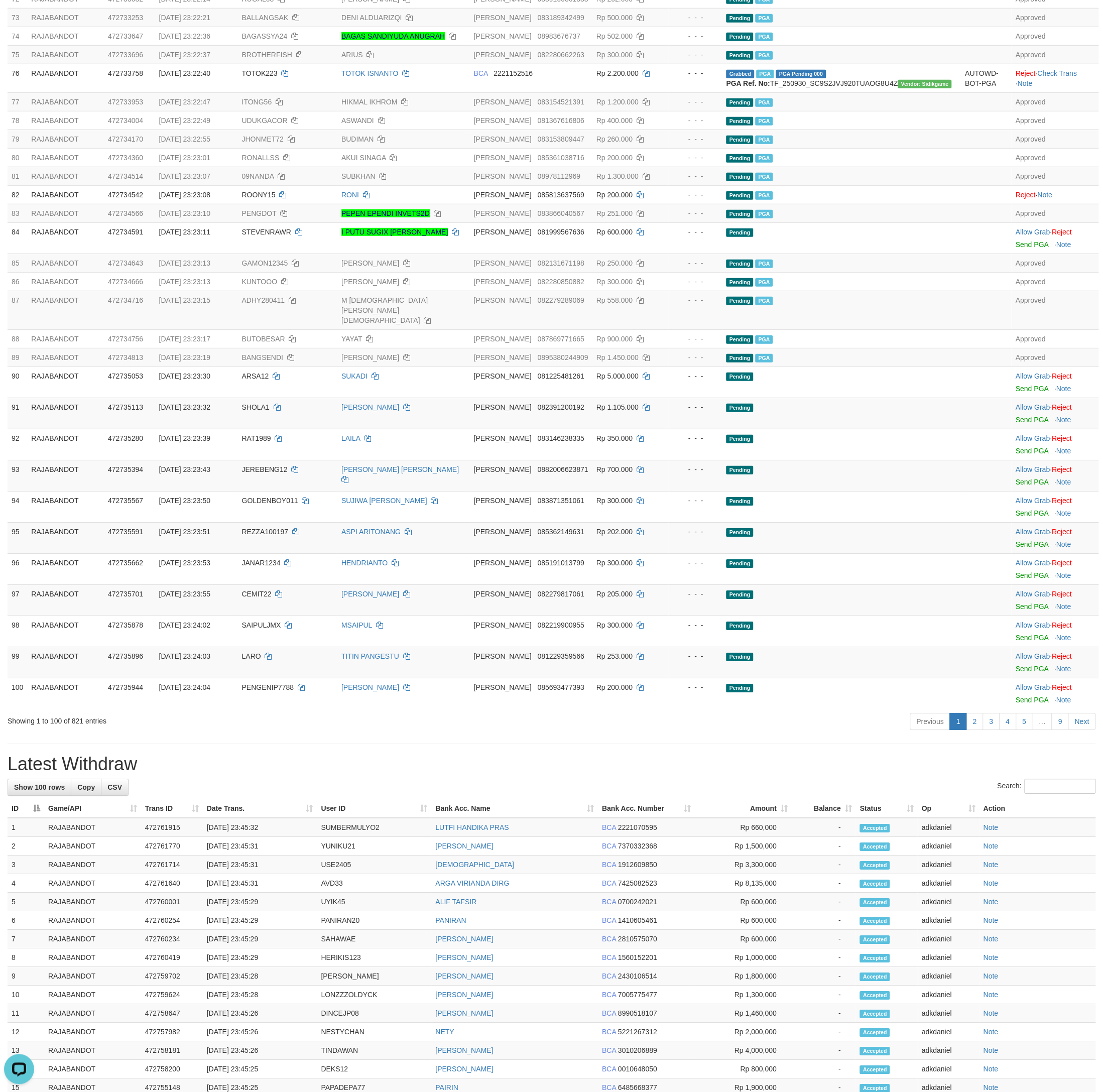
scroll to position [2831, 0]
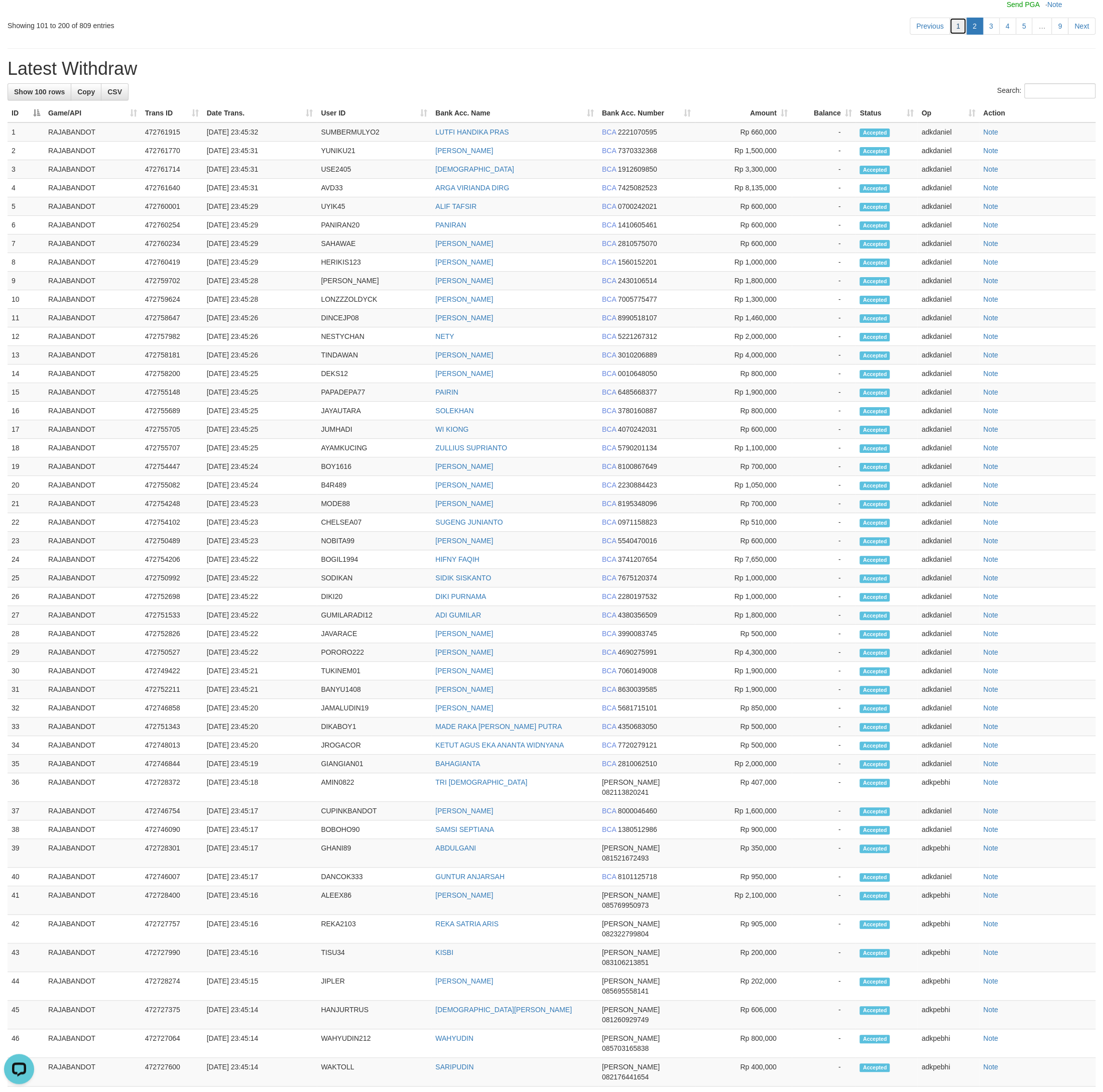
click at [956, 34] on link "1" at bounding box center [958, 26] width 17 height 17
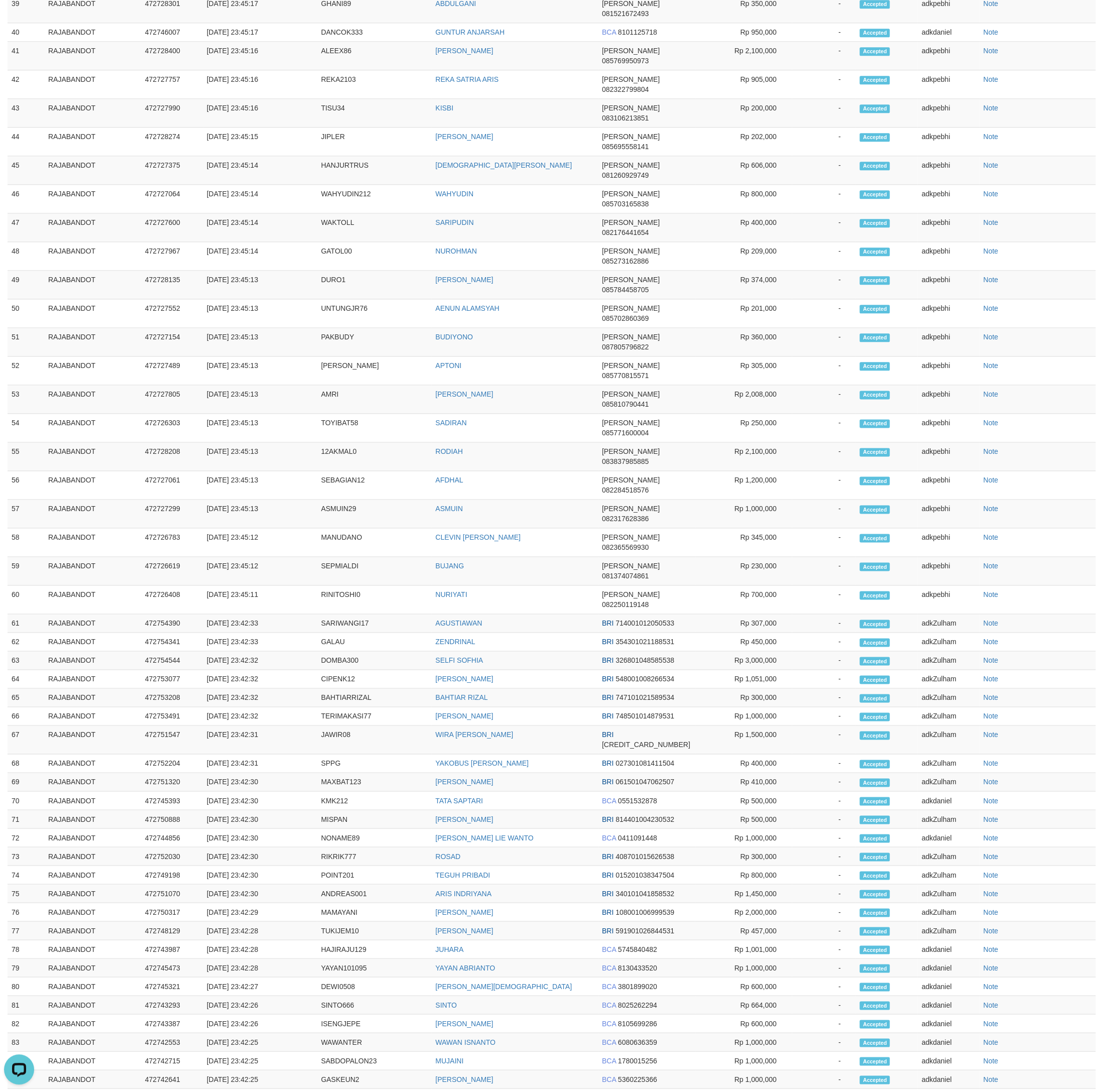
scroll to position [4195, 0]
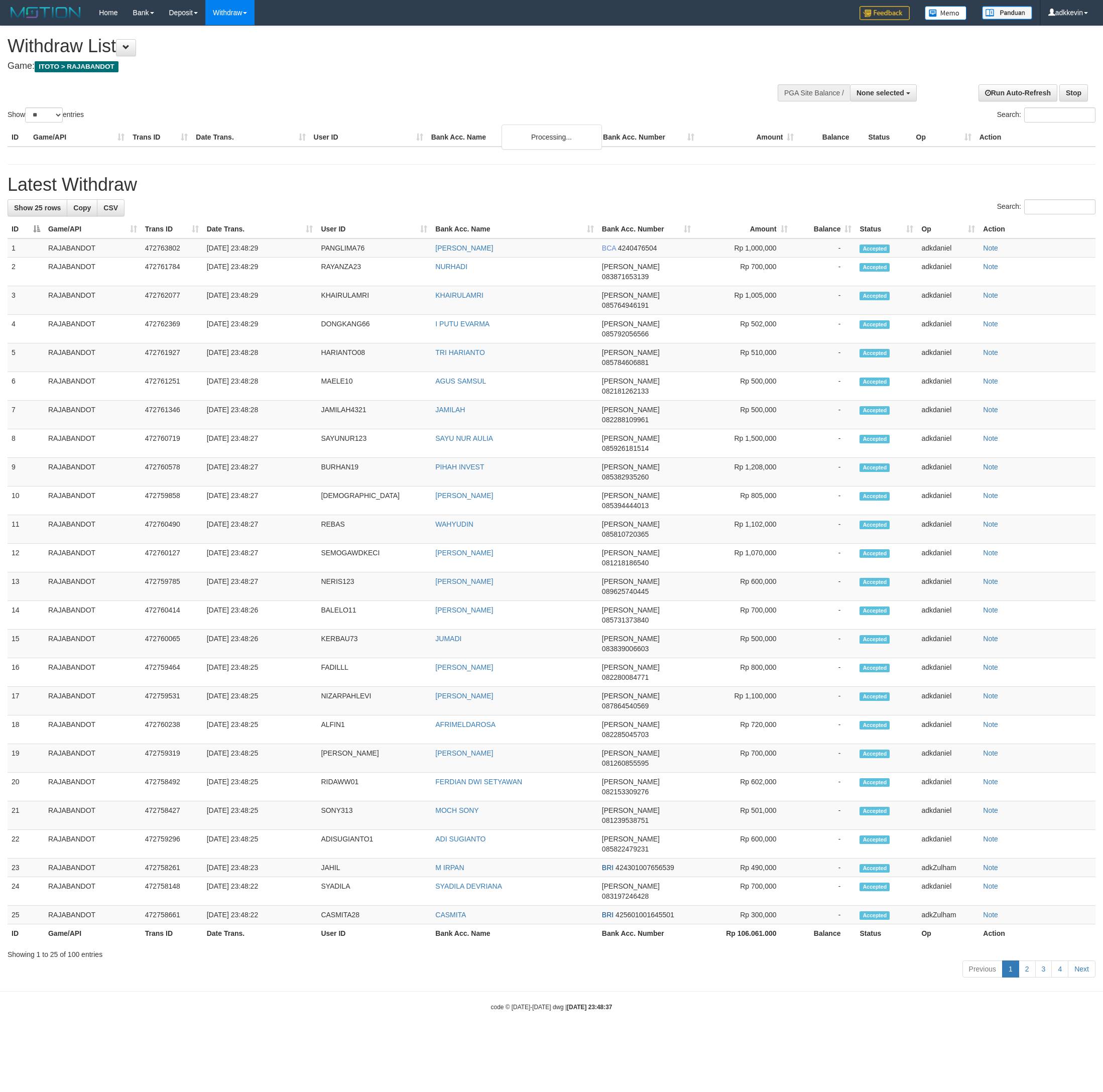
select select
select select "**"
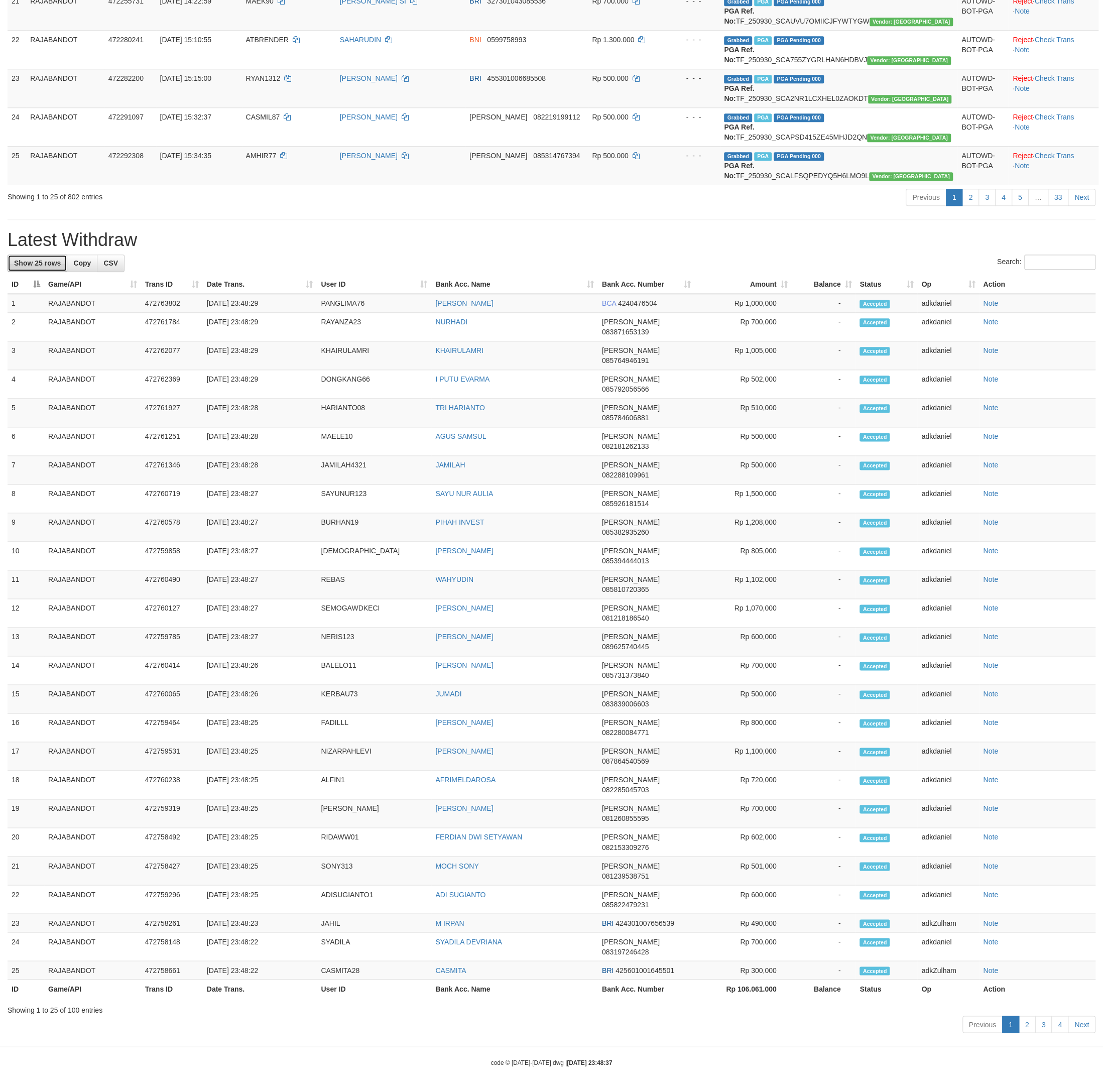
click at [28, 272] on link "Show 25 rows" at bounding box center [37, 263] width 60 height 17
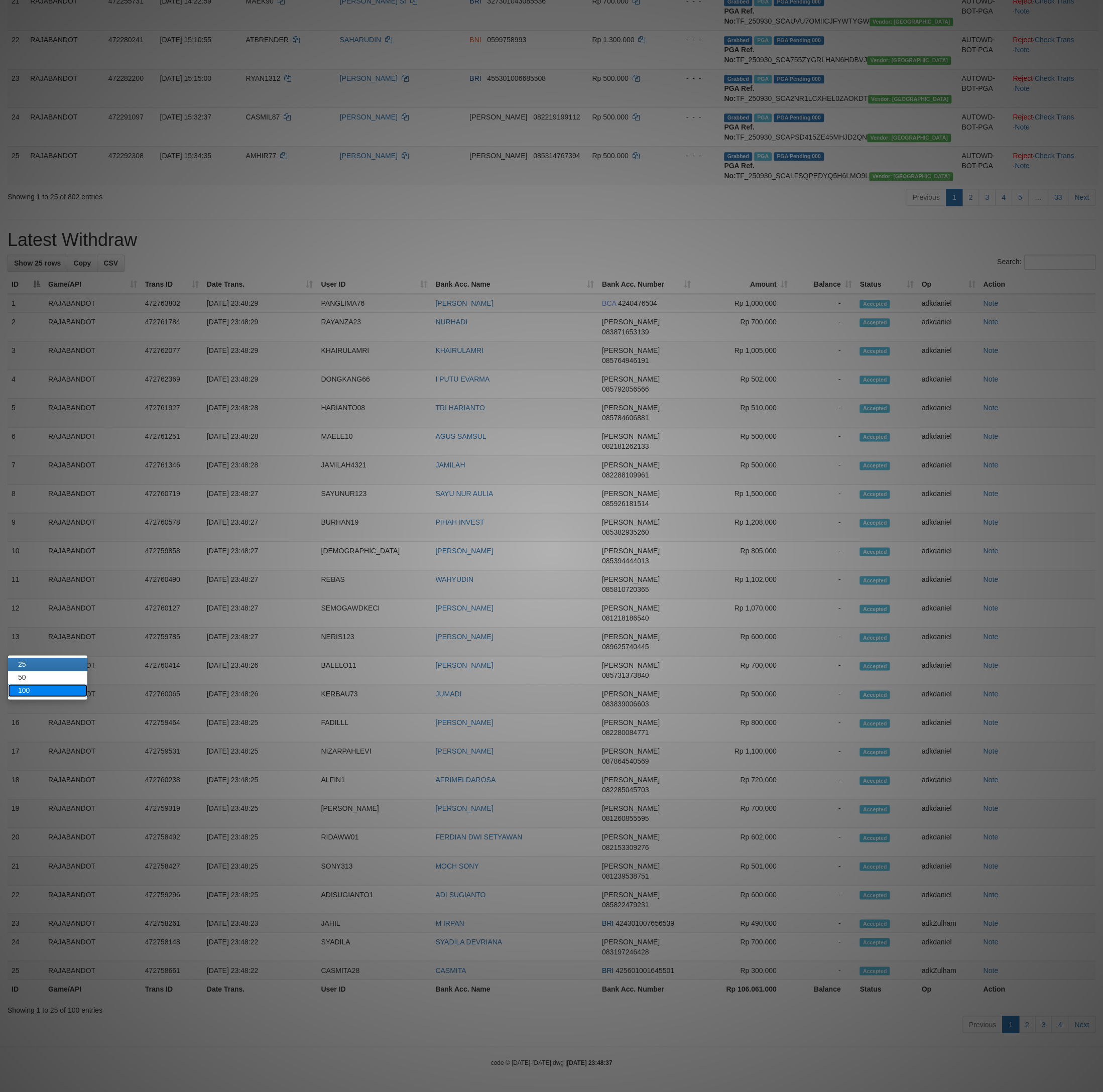
click at [51, 684] on link "100" at bounding box center [48, 690] width 79 height 13
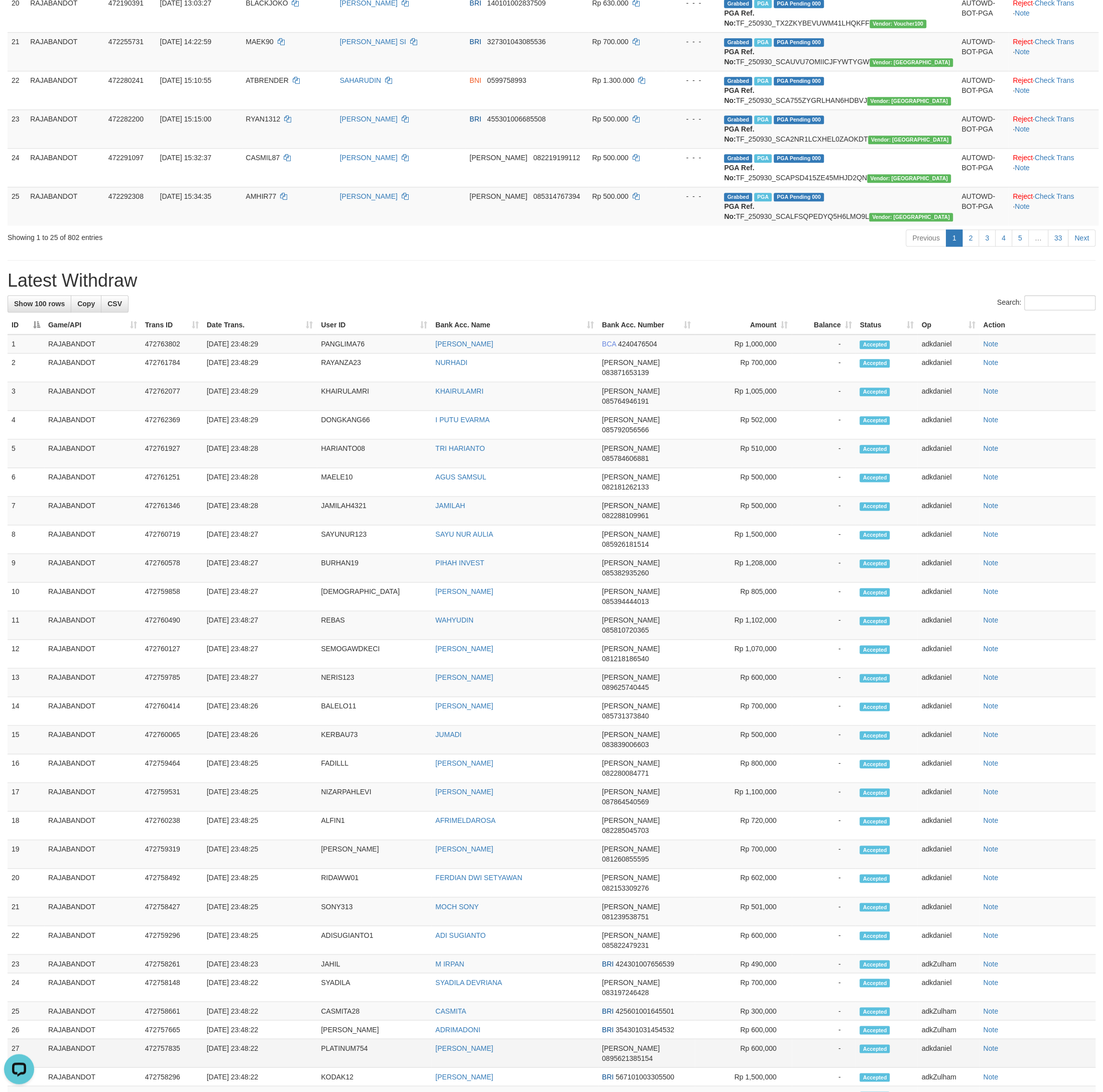
scroll to position [648, 0]
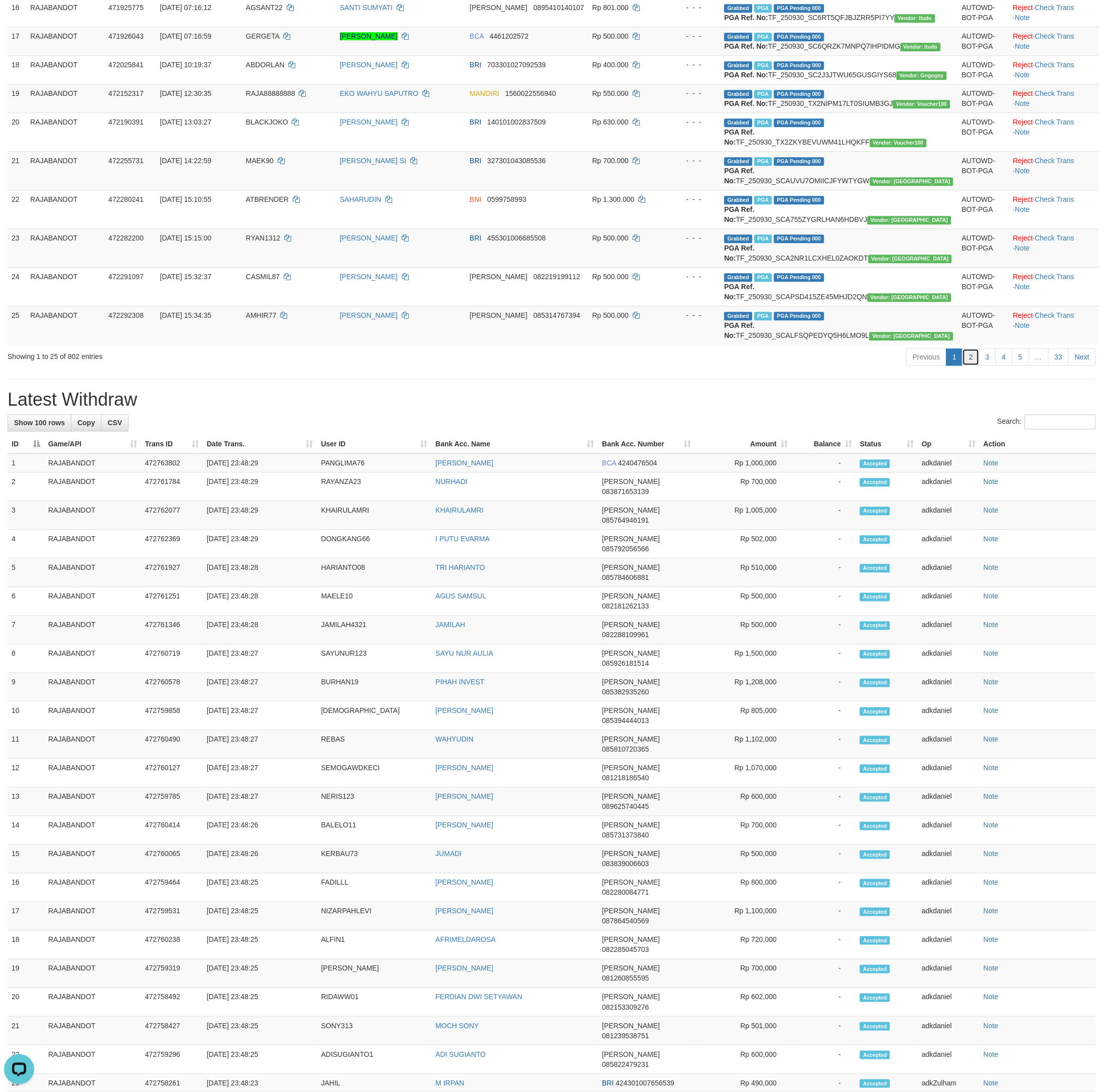
click at [962, 366] on link "2" at bounding box center [970, 357] width 17 height 17
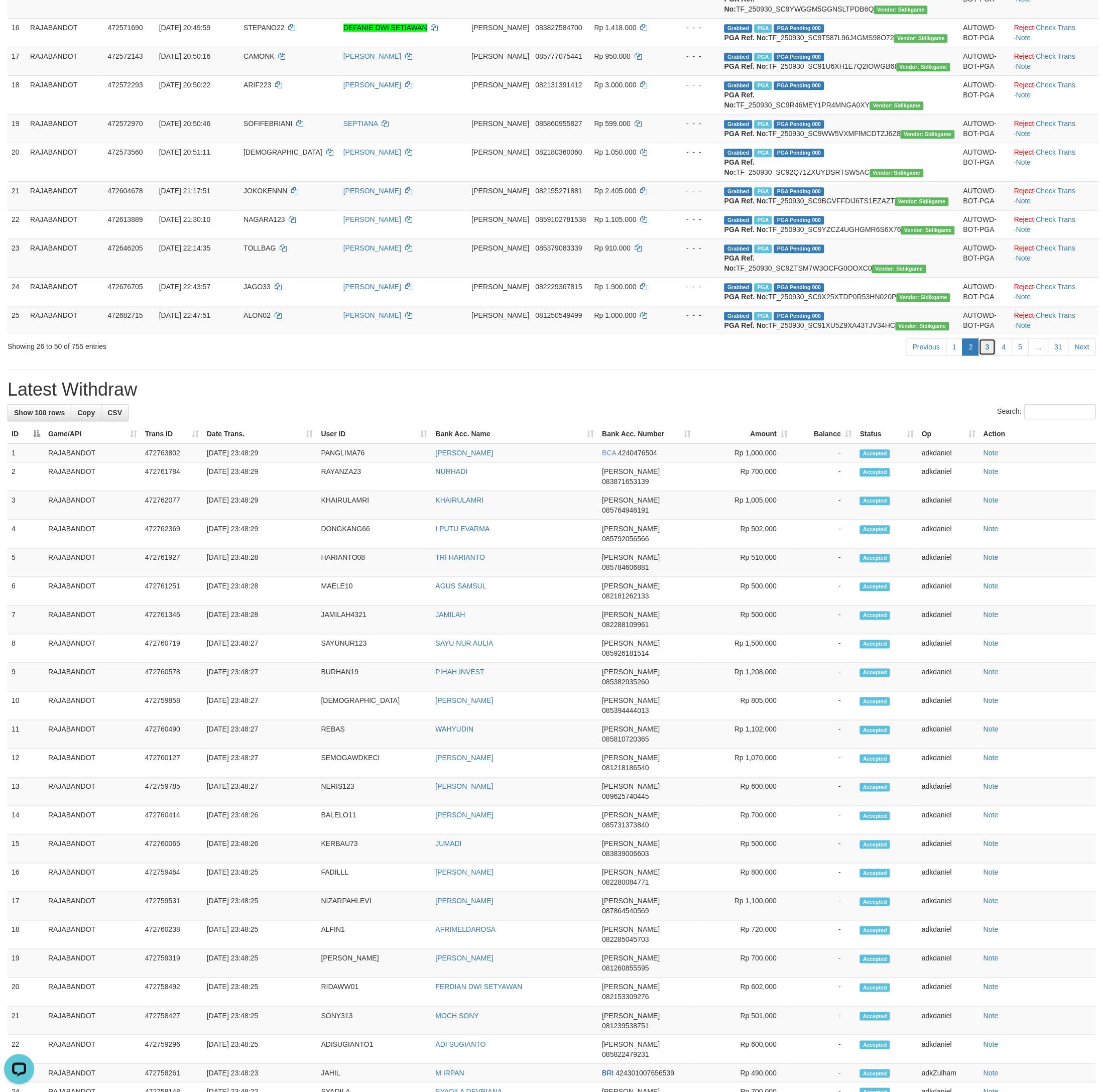
click at [979, 356] on link "3" at bounding box center [987, 346] width 17 height 17
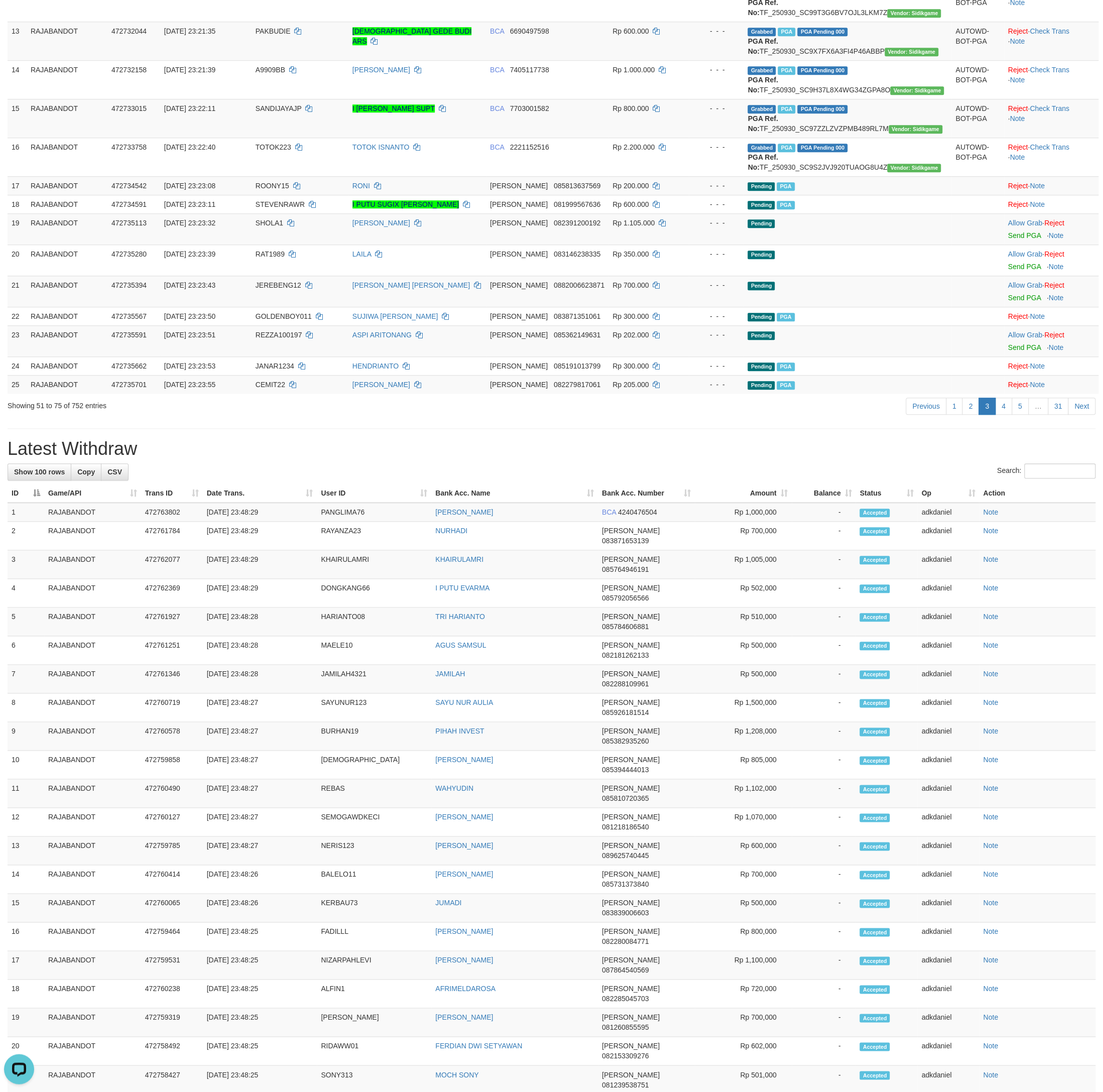
scroll to position [588, 0]
